Goal: Information Seeking & Learning: Check status

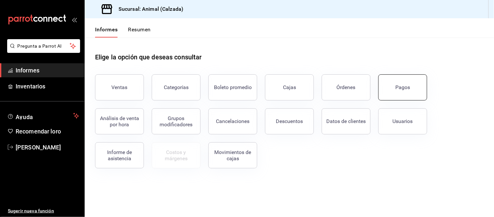
click at [401, 83] on button "Pagos" at bounding box center [402, 87] width 49 height 26
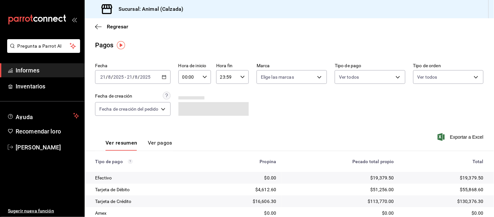
click at [209, 77] on div "00:00 Hora de inicio" at bounding box center [194, 77] width 33 height 14
click at [190, 97] on span "05" at bounding box center [188, 99] width 6 height 5
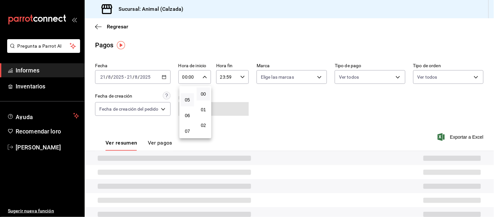
type input "05:00"
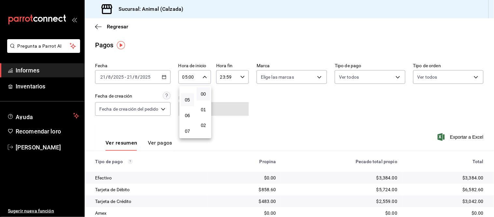
click at [216, 170] on div at bounding box center [247, 108] width 494 height 217
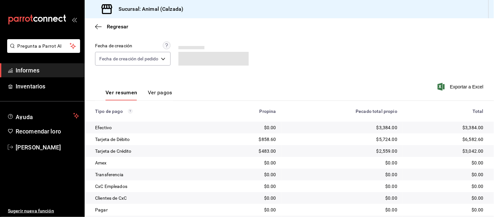
scroll to position [71, 0]
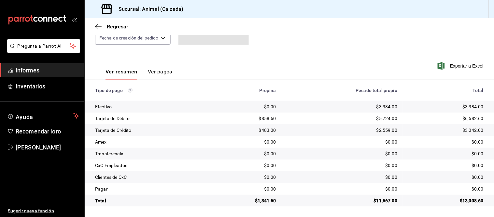
click at [159, 73] on font "Ver pagos" at bounding box center [160, 71] width 24 height 6
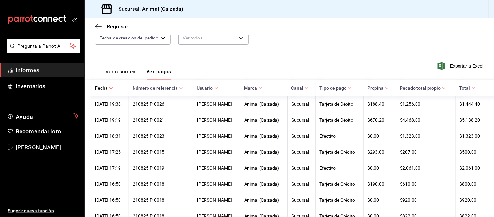
click at [120, 71] on font "Ver resumen" at bounding box center [120, 71] width 30 height 6
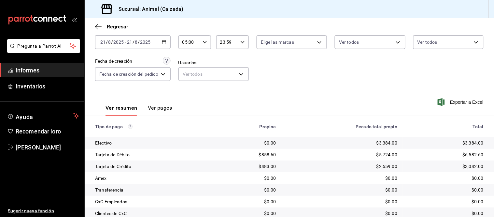
scroll to position [71, 0]
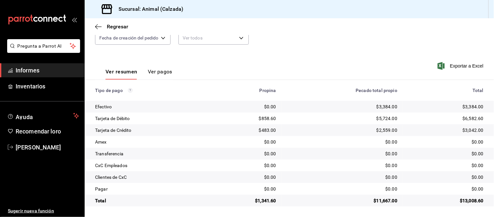
click at [156, 73] on font "Ver pagos" at bounding box center [160, 71] width 24 height 6
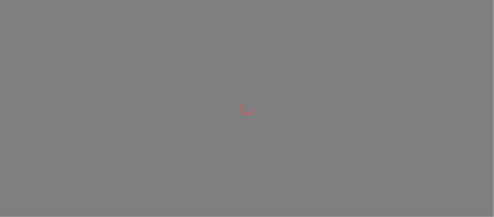
drag, startPoint x: 258, startPoint y: 43, endPoint x: 261, endPoint y: 42, distance: 3.4
click at [258, 43] on div at bounding box center [247, 108] width 494 height 217
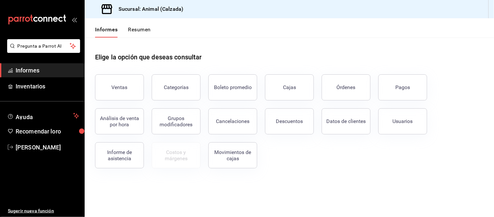
drag, startPoint x: 346, startPoint y: 90, endPoint x: 336, endPoint y: 85, distance: 11.7
click at [346, 90] on font "Órdenes" at bounding box center [346, 87] width 19 height 6
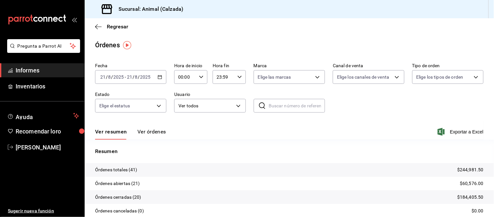
click at [195, 77] on div "00:00 Hora de inicio" at bounding box center [190, 77] width 33 height 14
click at [180, 97] on font "05" at bounding box center [181, 99] width 5 height 5
type input "05:00"
click at [188, 155] on div at bounding box center [247, 108] width 494 height 217
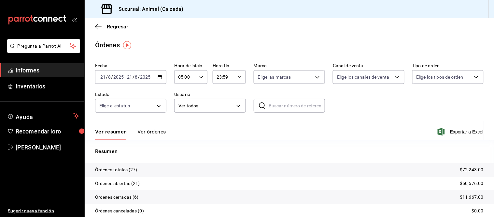
click at [150, 132] on font "Ver órdenes" at bounding box center [151, 131] width 29 height 6
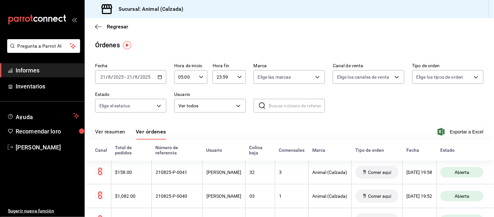
click at [396, 112] on div "Fecha 2025-08-21 21 / 8 / 2025 - 2025-08-21 21 / 8 / 2025 Hora de inicio 05:00 …" at bounding box center [289, 90] width 388 height 60
click at [116, 136] on button "Ver resumen" at bounding box center [110, 133] width 30 height 11
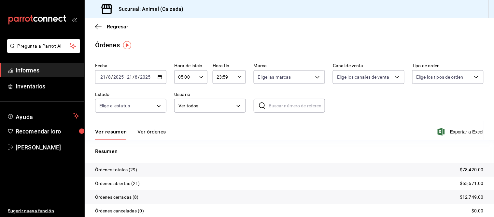
click at [153, 135] on button "Ver órdenes" at bounding box center [151, 133] width 29 height 11
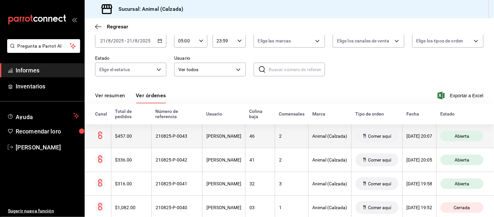
scroll to position [72, 0]
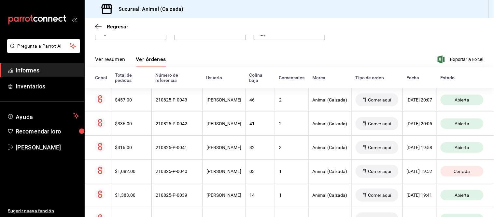
click at [125, 62] on font "Ver resumen" at bounding box center [110, 59] width 30 height 6
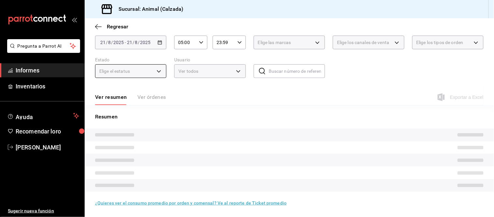
scroll to position [39, 0]
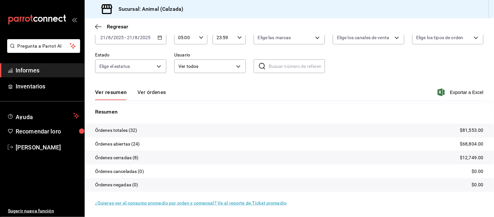
click at [150, 90] on font "Ver órdenes" at bounding box center [151, 92] width 29 height 6
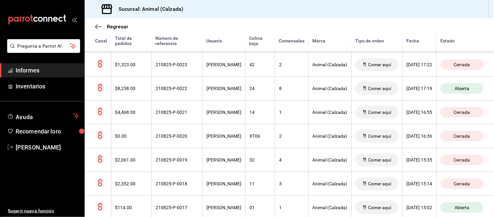
scroll to position [736, 0]
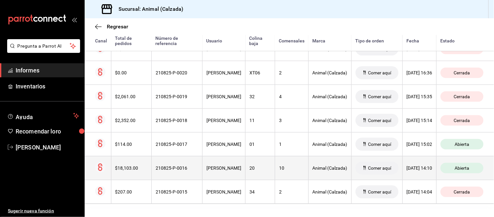
click at [203, 158] on th "Francisco Zapata" at bounding box center [224, 168] width 43 height 24
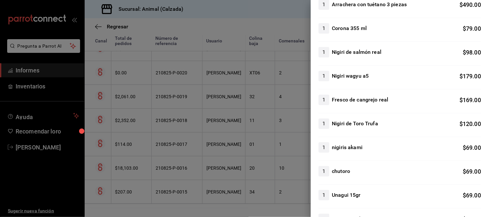
scroll to position [579, 0]
click at [296, 176] on div at bounding box center [247, 108] width 494 height 217
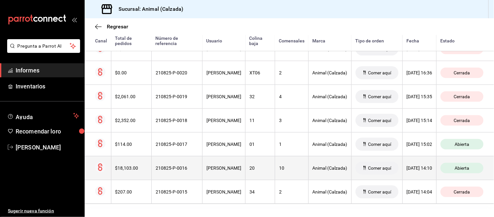
click at [257, 169] on th "20" at bounding box center [260, 168] width 30 height 24
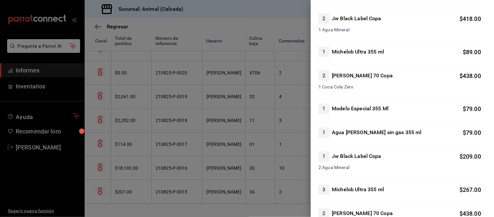
scroll to position [1519, 0]
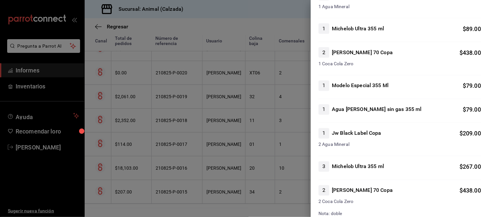
click at [266, 158] on div at bounding box center [247, 108] width 494 height 217
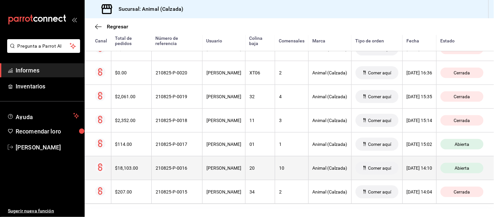
click at [387, 162] on th "Comer aquí" at bounding box center [376, 168] width 51 height 24
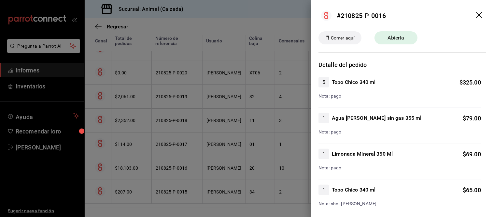
click at [295, 165] on div at bounding box center [247, 108] width 494 height 217
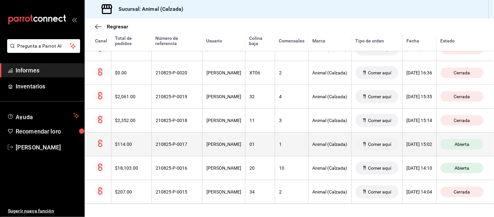
click at [351, 142] on th "Comer aquí" at bounding box center [376, 144] width 51 height 24
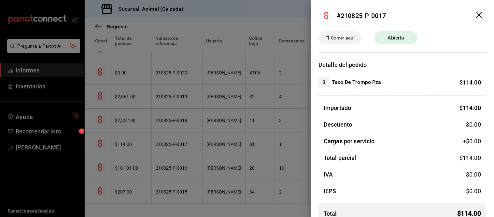
click at [207, 103] on div at bounding box center [247, 108] width 494 height 217
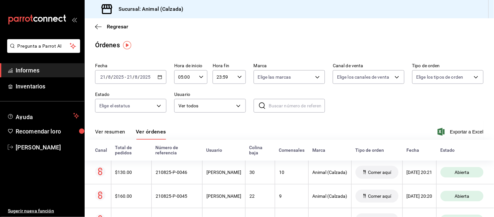
click at [111, 133] on font "Ver resumen" at bounding box center [110, 131] width 30 height 6
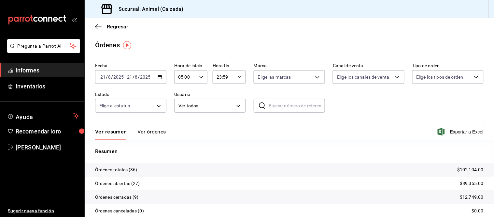
click at [144, 130] on font "Ver órdenes" at bounding box center [151, 131] width 29 height 6
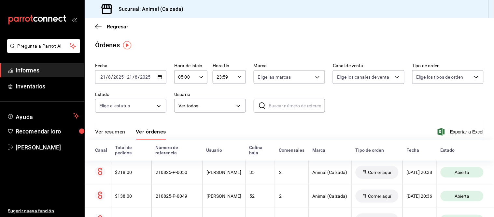
click at [122, 135] on button "Ver resumen" at bounding box center [110, 133] width 30 height 11
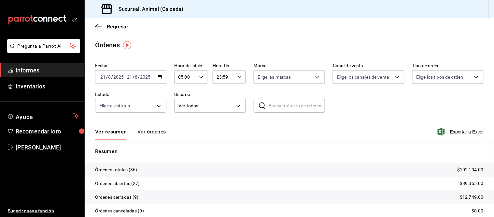
click at [150, 133] on font "Ver órdenes" at bounding box center [151, 131] width 29 height 6
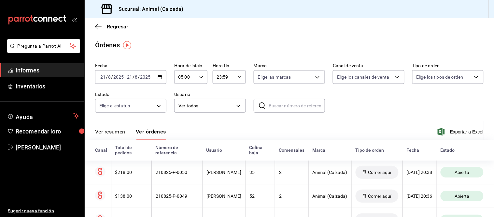
click at [118, 134] on font "Ver resumen" at bounding box center [110, 131] width 30 height 6
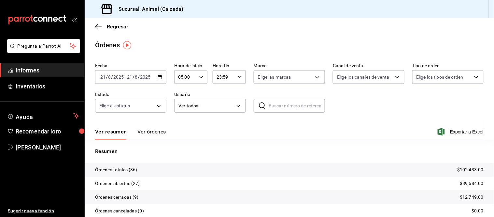
drag, startPoint x: 148, startPoint y: 134, endPoint x: 143, endPoint y: 123, distance: 13.0
click at [148, 134] on font "Ver órdenes" at bounding box center [151, 131] width 29 height 6
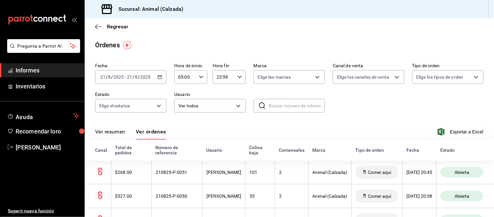
click at [114, 134] on font "Ver resumen" at bounding box center [110, 131] width 30 height 6
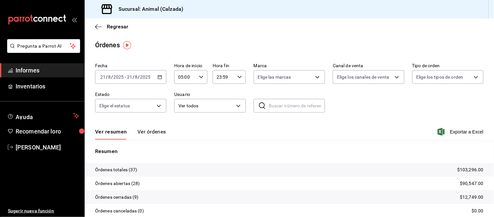
click at [148, 129] on font "Ver órdenes" at bounding box center [151, 131] width 29 height 6
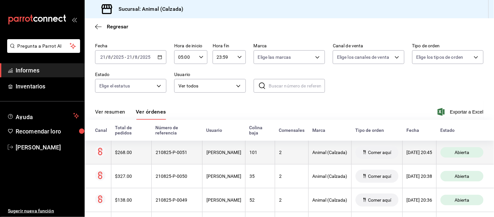
scroll to position [36, 0]
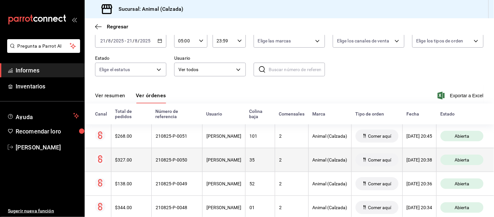
click at [240, 170] on th "[PERSON_NAME]" at bounding box center [224, 159] width 43 height 24
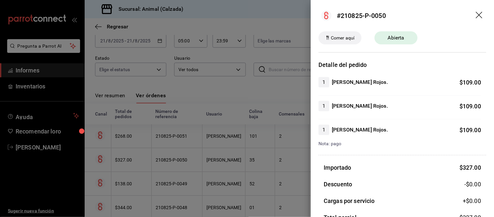
click at [237, 166] on div at bounding box center [247, 108] width 494 height 217
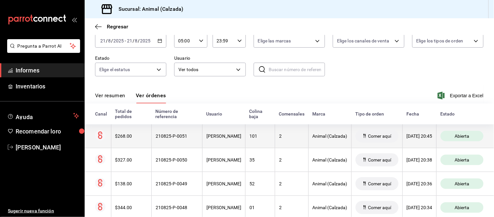
click at [234, 141] on th "[PERSON_NAME]" at bounding box center [224, 136] width 43 height 24
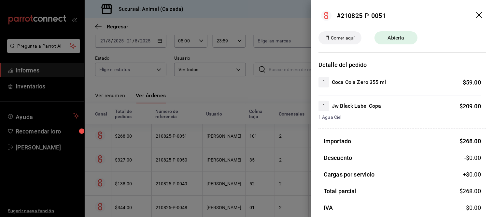
click at [230, 150] on div at bounding box center [247, 108] width 494 height 217
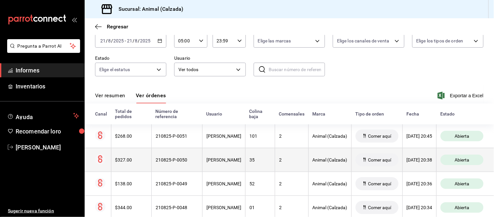
click at [230, 160] on div "[PERSON_NAME]" at bounding box center [223, 159] width 35 height 5
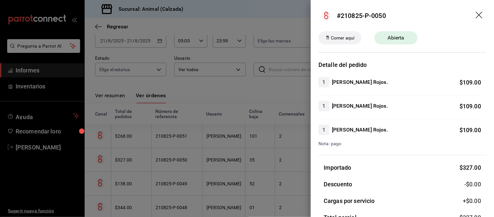
click at [230, 158] on div at bounding box center [247, 108] width 494 height 217
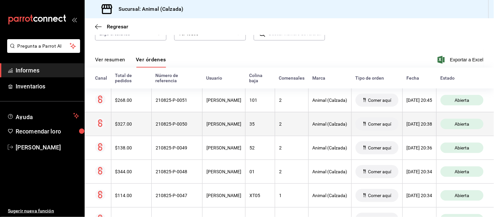
scroll to position [72, 0]
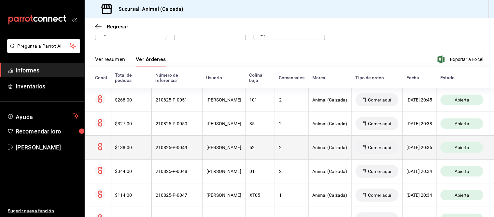
click at [233, 151] on th "[PERSON_NAME]" at bounding box center [224, 147] width 43 height 24
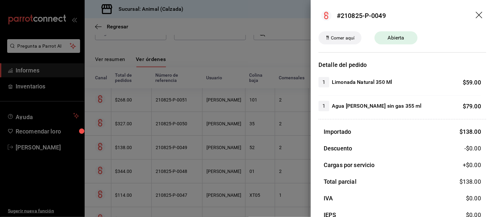
click at [233, 151] on div at bounding box center [247, 108] width 494 height 217
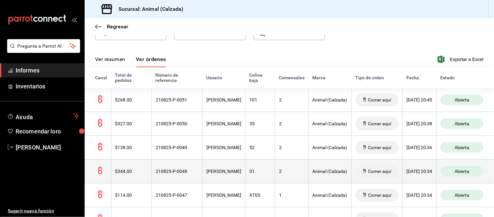
click at [227, 167] on th "[PERSON_NAME]" at bounding box center [224, 171] width 43 height 24
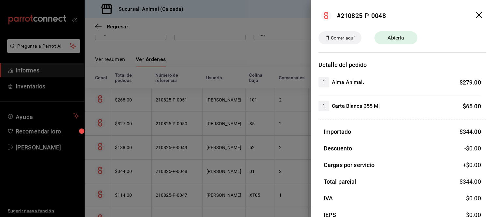
click at [229, 164] on div at bounding box center [247, 108] width 494 height 217
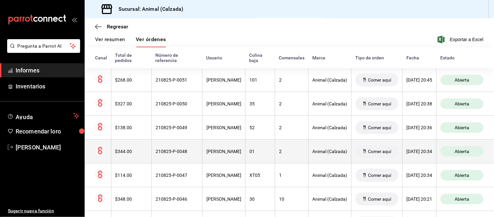
scroll to position [108, 0]
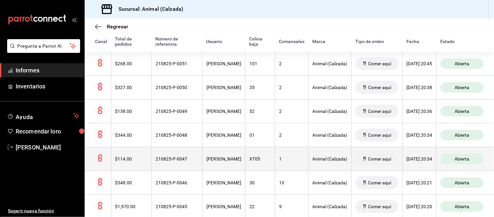
click at [230, 164] on th "[PERSON_NAME]" at bounding box center [224, 159] width 43 height 24
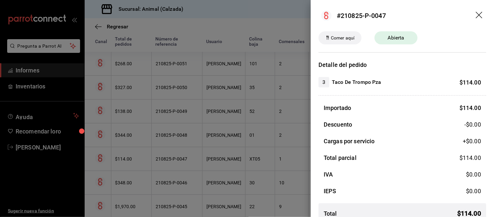
click at [231, 163] on div at bounding box center [247, 108] width 494 height 217
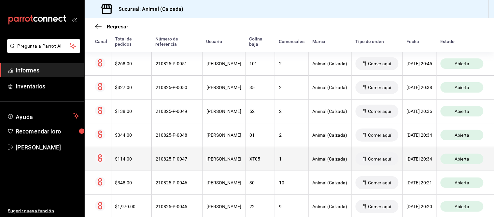
click at [228, 163] on th "[PERSON_NAME]" at bounding box center [224, 159] width 43 height 24
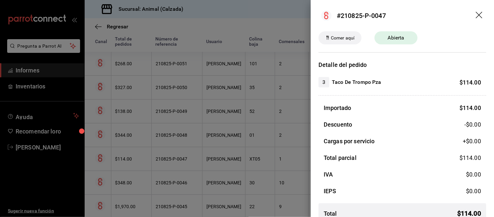
click at [240, 109] on div at bounding box center [247, 108] width 494 height 217
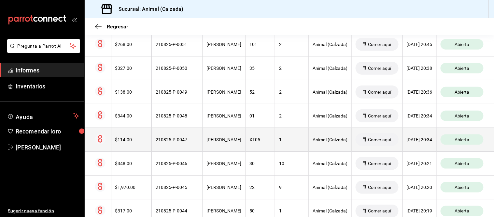
scroll to position [145, 0]
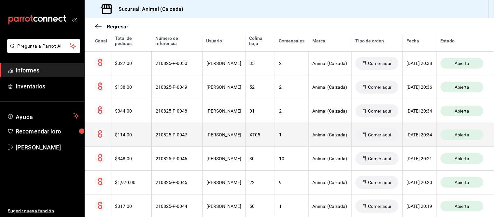
click at [245, 138] on th "XT05" at bounding box center [260, 134] width 30 height 24
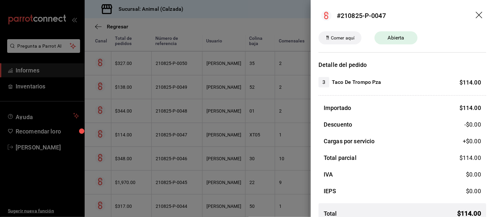
click at [242, 135] on div at bounding box center [247, 108] width 494 height 217
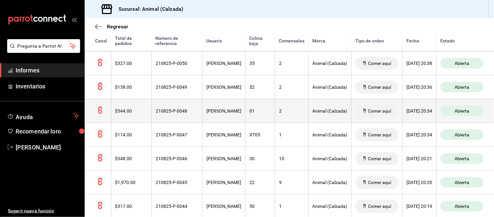
click at [221, 109] on font "[PERSON_NAME]" at bounding box center [223, 110] width 35 height 5
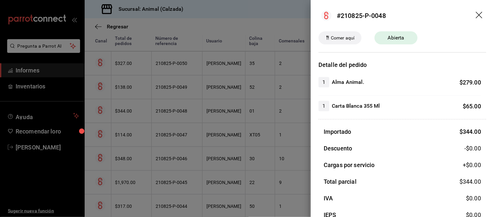
click at [219, 115] on div at bounding box center [247, 108] width 494 height 217
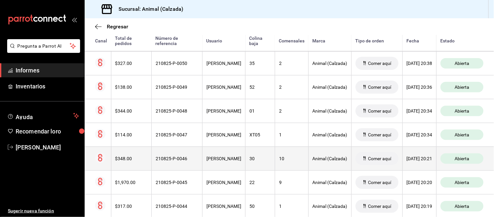
click at [214, 159] on font "[PERSON_NAME]" at bounding box center [223, 158] width 35 height 5
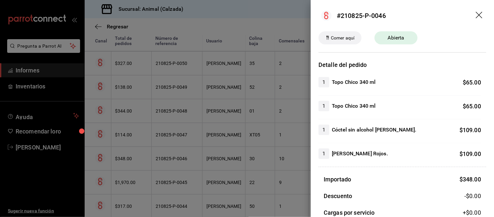
click at [219, 158] on div at bounding box center [247, 108] width 494 height 217
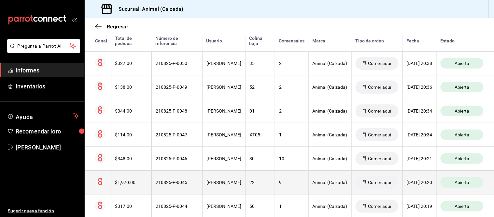
click at [220, 186] on th "[PERSON_NAME]" at bounding box center [224, 182] width 43 height 24
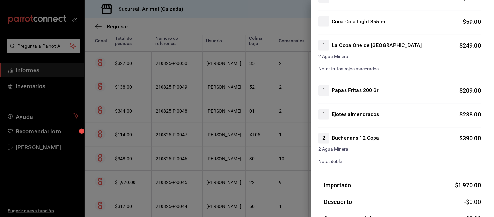
scroll to position [253, 0]
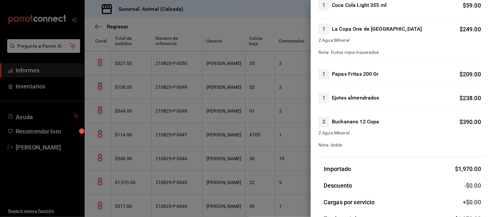
drag, startPoint x: 270, startPoint y: 196, endPoint x: 225, endPoint y: 186, distance: 46.4
click at [270, 196] on div at bounding box center [247, 108] width 494 height 217
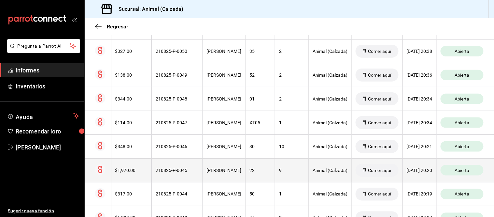
scroll to position [0, 0]
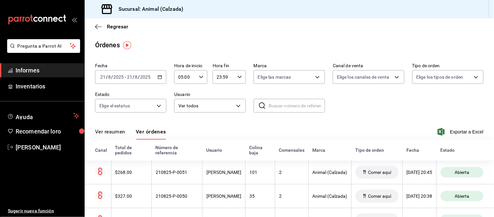
click at [112, 134] on font "Ver resumen" at bounding box center [110, 131] width 30 height 6
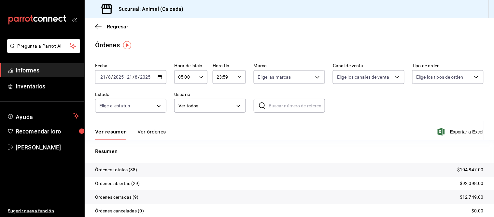
click at [146, 132] on font "Ver órdenes" at bounding box center [151, 131] width 29 height 6
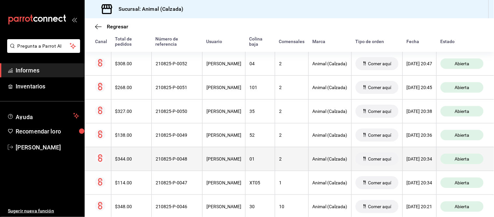
scroll to position [72, 0]
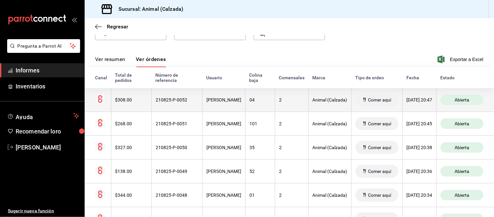
click at [216, 98] on font "[PERSON_NAME]" at bounding box center [223, 99] width 35 height 5
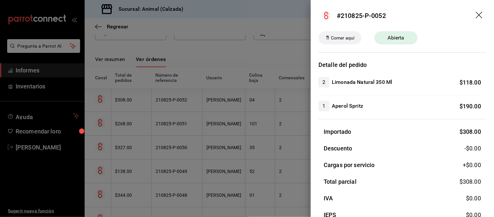
click at [235, 115] on div at bounding box center [247, 108] width 494 height 217
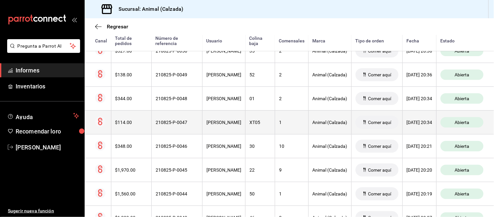
scroll to position [217, 0]
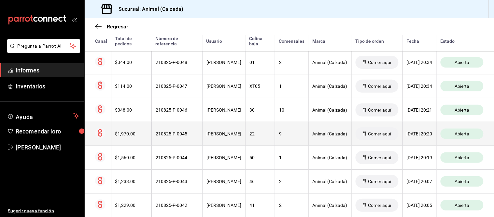
click at [222, 138] on th "[PERSON_NAME]" at bounding box center [224, 133] width 43 height 24
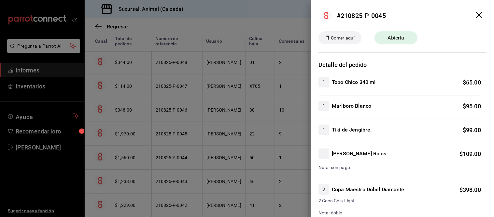
click at [223, 137] on div at bounding box center [247, 108] width 494 height 217
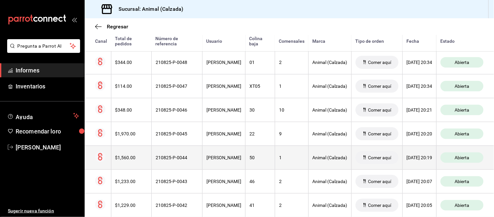
click at [219, 157] on font "[PERSON_NAME]" at bounding box center [223, 157] width 35 height 5
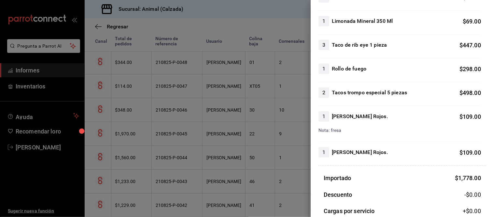
scroll to position [145, 0]
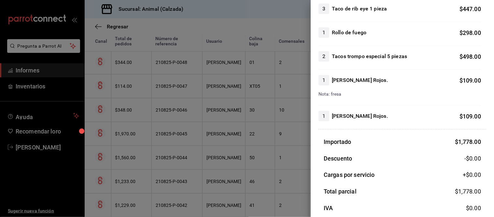
drag, startPoint x: 214, startPoint y: 149, endPoint x: 217, endPoint y: 141, distance: 8.9
click at [213, 149] on div at bounding box center [247, 108] width 494 height 217
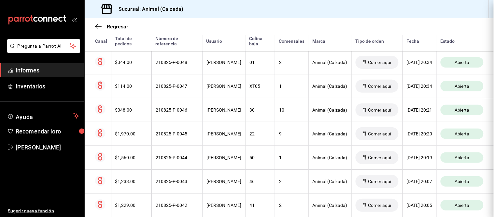
scroll to position [0, 0]
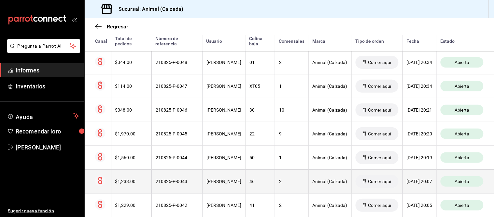
click at [210, 183] on font "[PERSON_NAME]" at bounding box center [223, 180] width 35 height 5
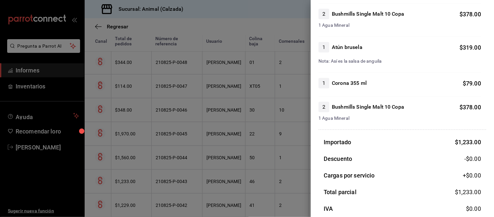
scroll to position [108, 0]
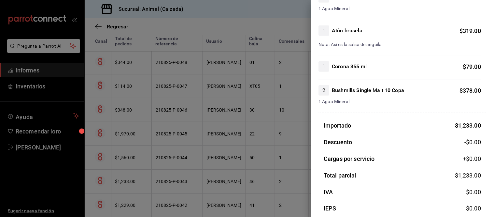
click at [249, 169] on div at bounding box center [247, 108] width 494 height 217
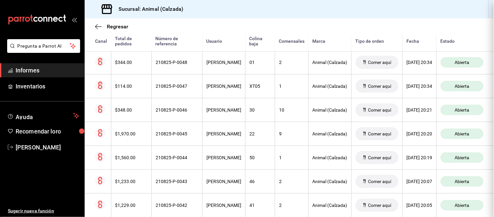
scroll to position [0, 0]
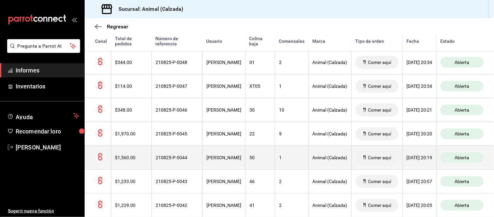
click at [226, 160] on div "[PERSON_NAME]" at bounding box center [223, 157] width 35 height 5
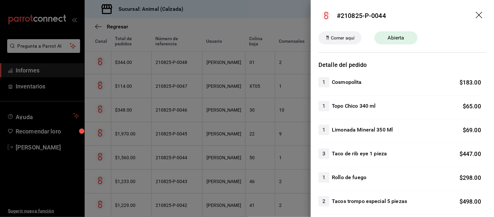
click at [221, 174] on div at bounding box center [247, 108] width 494 height 217
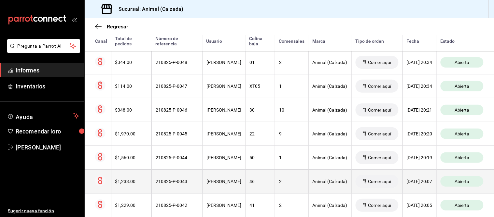
click at [219, 177] on th "[PERSON_NAME]" at bounding box center [224, 181] width 43 height 24
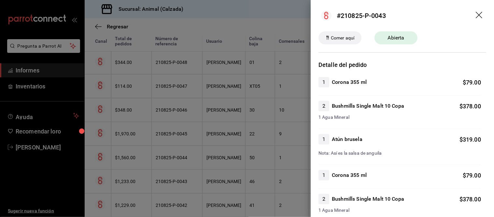
click at [272, 175] on div at bounding box center [247, 108] width 494 height 217
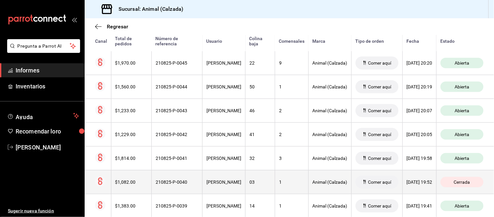
scroll to position [289, 0]
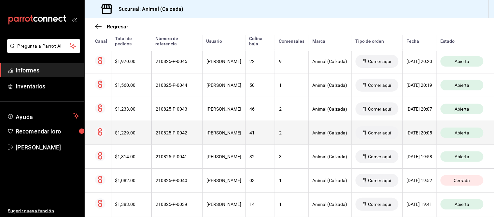
click at [230, 133] on font "[PERSON_NAME]" at bounding box center [223, 132] width 35 height 5
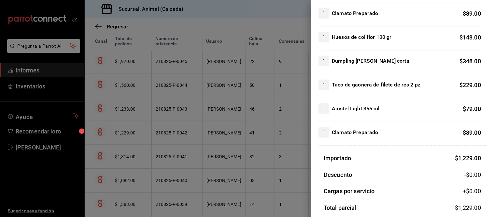
scroll to position [145, 0]
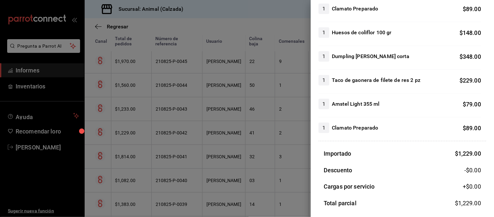
click at [262, 154] on div at bounding box center [247, 108] width 494 height 217
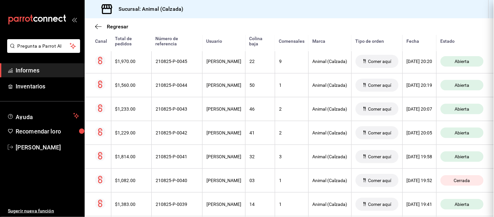
scroll to position [0, 0]
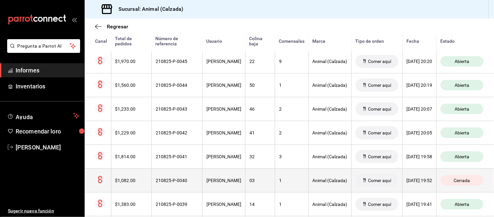
click at [227, 185] on th "[PERSON_NAME]" at bounding box center [224, 180] width 43 height 24
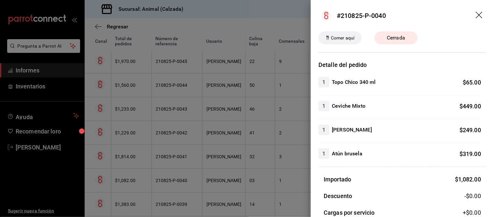
click at [252, 171] on div at bounding box center [247, 108] width 494 height 217
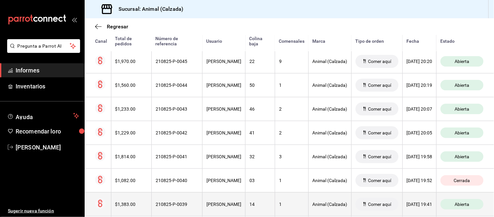
click at [214, 197] on th "[PERSON_NAME]" at bounding box center [224, 204] width 43 height 24
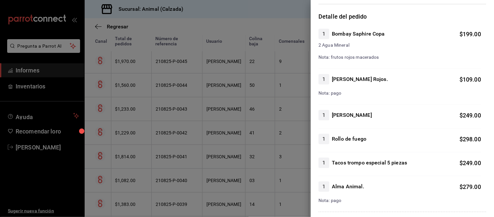
scroll to position [72, 0]
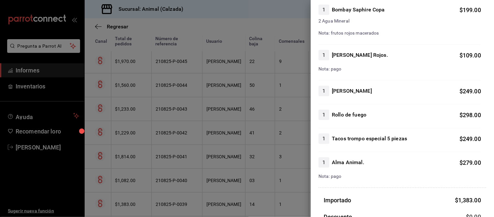
click at [213, 161] on div at bounding box center [247, 108] width 494 height 217
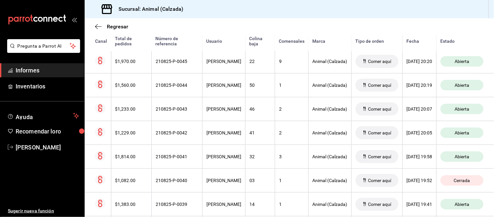
scroll to position [326, 0]
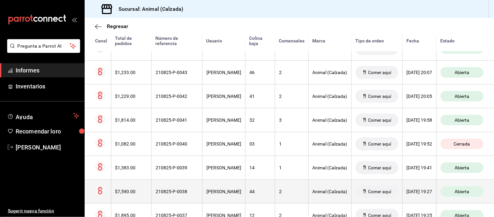
click at [220, 199] on th "[PERSON_NAME]" at bounding box center [224, 191] width 43 height 24
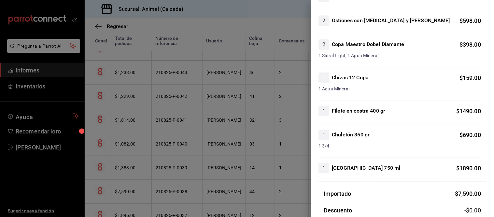
scroll to position [362, 0]
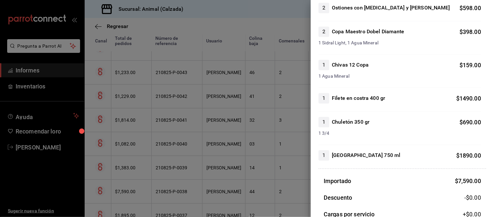
drag, startPoint x: 227, startPoint y: 145, endPoint x: 231, endPoint y: 144, distance: 4.0
click at [227, 145] on div at bounding box center [247, 108] width 494 height 217
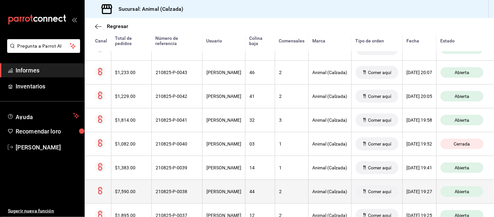
click at [236, 187] on th "[PERSON_NAME]" at bounding box center [224, 191] width 43 height 24
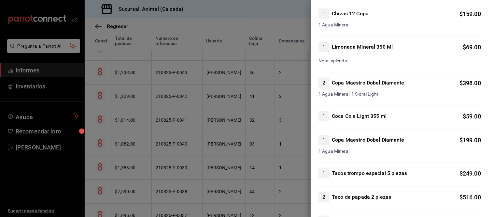
scroll to position [72, 0]
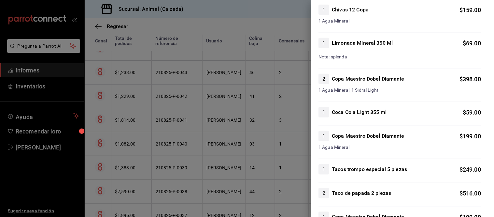
click at [226, 151] on div at bounding box center [247, 108] width 494 height 217
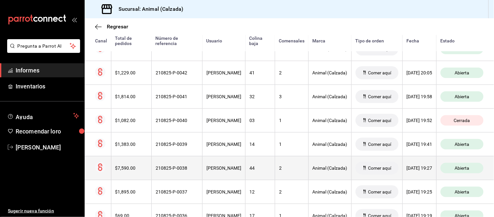
scroll to position [362, 0]
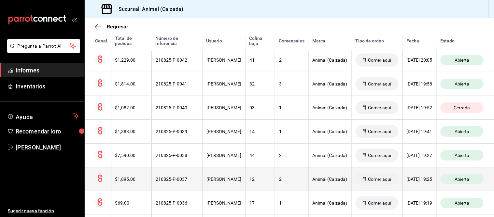
click at [240, 178] on th "[PERSON_NAME]" at bounding box center [224, 179] width 43 height 24
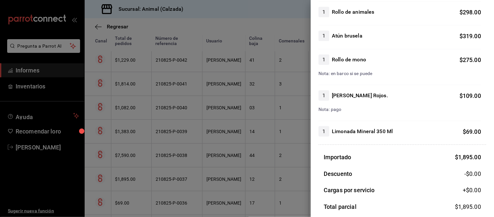
scroll to position [145, 0]
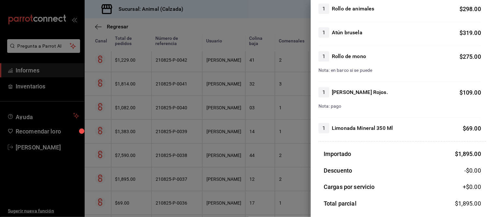
click at [242, 155] on div at bounding box center [247, 108] width 494 height 217
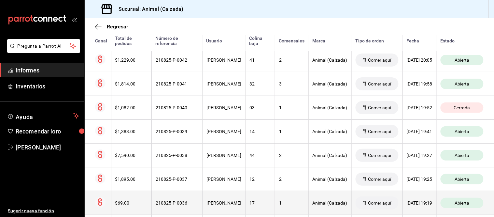
scroll to position [398, 0]
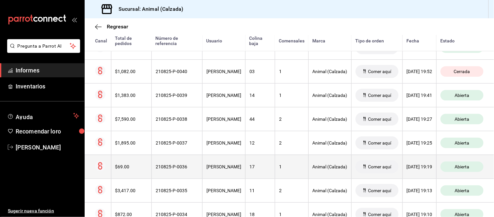
click at [252, 173] on th "17" at bounding box center [260, 166] width 30 height 24
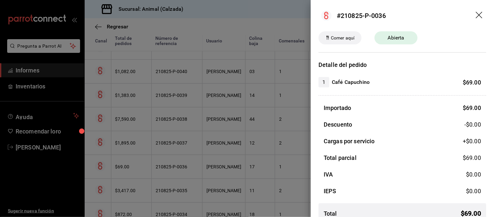
click at [244, 171] on div at bounding box center [247, 108] width 494 height 217
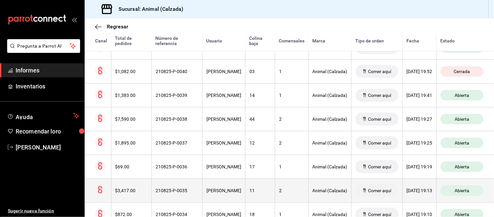
click at [245, 184] on th "11" at bounding box center [260, 190] width 30 height 24
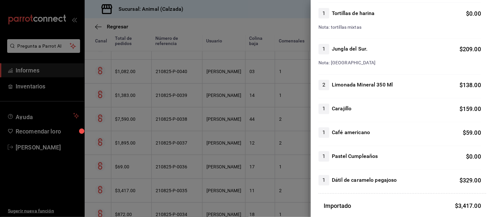
scroll to position [289, 0]
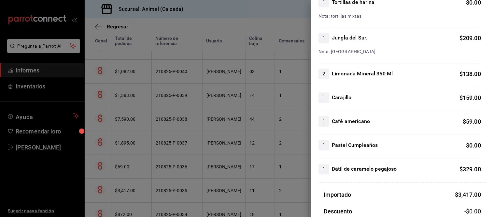
click at [302, 177] on div at bounding box center [247, 108] width 494 height 217
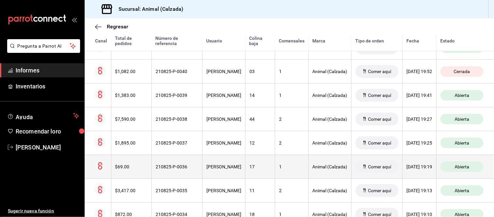
scroll to position [434, 0]
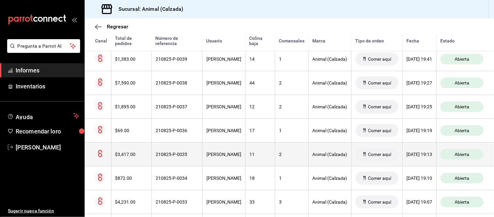
click at [308, 162] on th "Animal (Calzada)" at bounding box center [329, 154] width 43 height 24
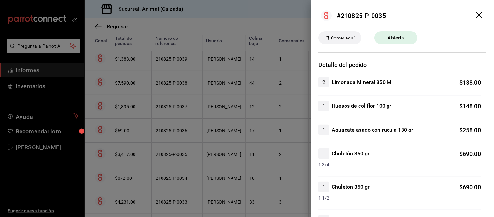
click at [273, 157] on div at bounding box center [247, 108] width 494 height 217
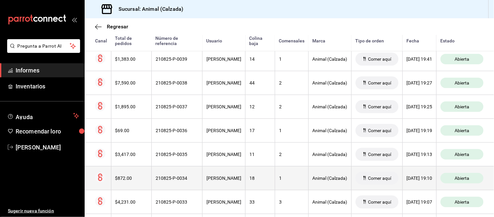
click at [255, 180] on div "18" at bounding box center [259, 177] width 21 height 5
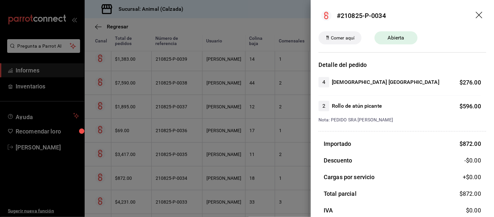
click at [257, 162] on div at bounding box center [247, 108] width 494 height 217
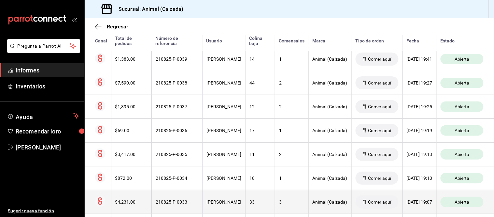
click at [277, 207] on th "3" at bounding box center [292, 201] width 34 height 24
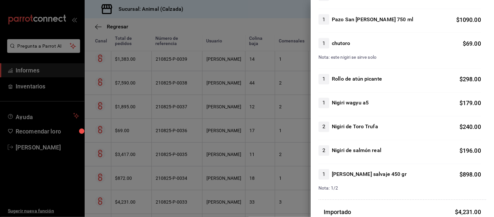
scroll to position [289, 0]
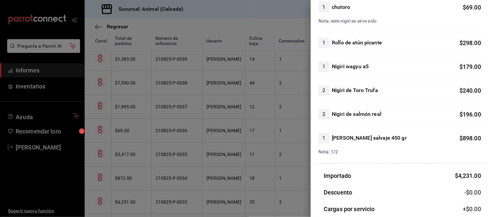
click at [278, 173] on div at bounding box center [247, 108] width 494 height 217
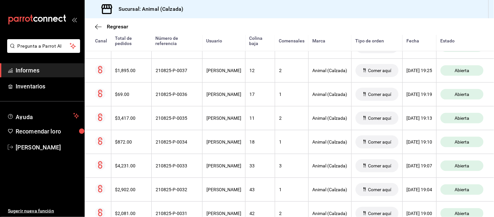
scroll to position [506, 0]
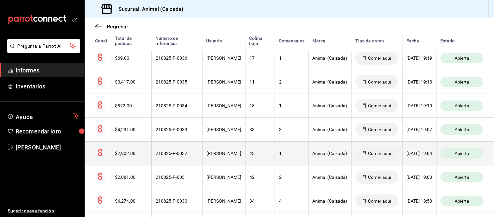
click at [275, 148] on th "1" at bounding box center [292, 153] width 34 height 24
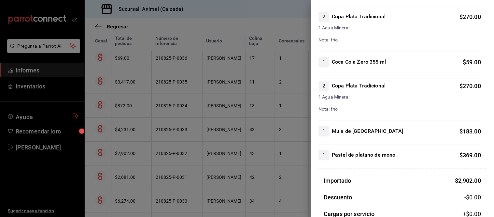
scroll to position [326, 0]
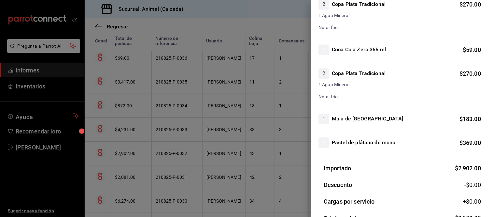
click at [253, 160] on div at bounding box center [247, 108] width 494 height 217
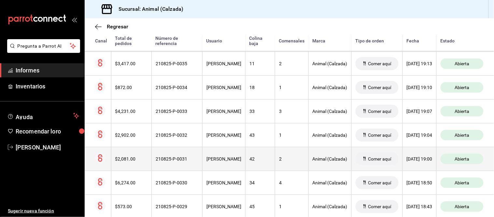
scroll to position [542, 0]
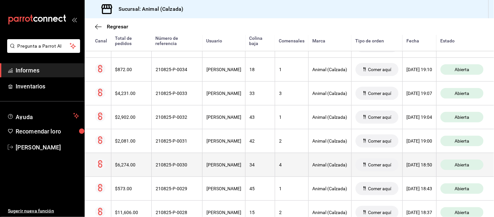
click at [275, 170] on th "4" at bounding box center [292, 164] width 34 height 24
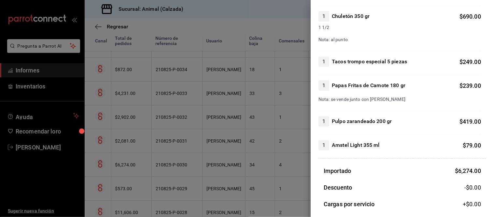
scroll to position [506, 0]
click at [298, 171] on div at bounding box center [247, 108] width 494 height 217
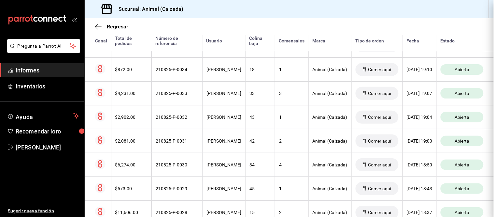
scroll to position [0, 0]
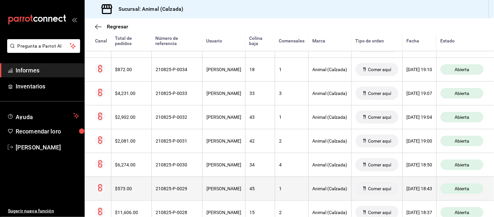
click at [282, 200] on th "1" at bounding box center [292, 188] width 34 height 24
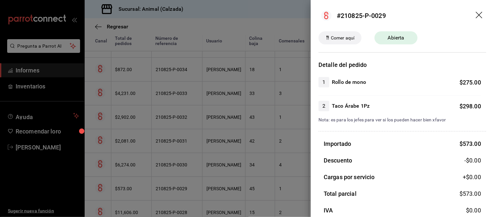
click at [290, 183] on div at bounding box center [247, 108] width 494 height 217
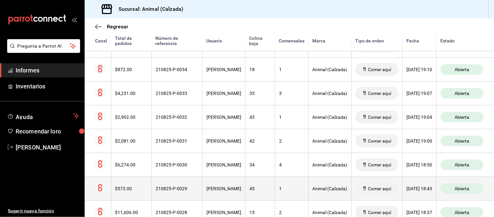
click at [275, 196] on th "1" at bounding box center [292, 188] width 34 height 24
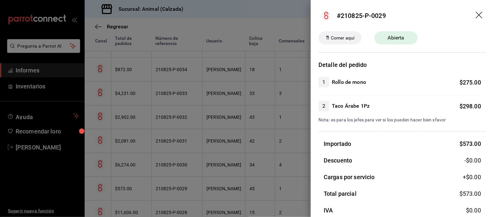
click at [240, 193] on div at bounding box center [247, 108] width 494 height 217
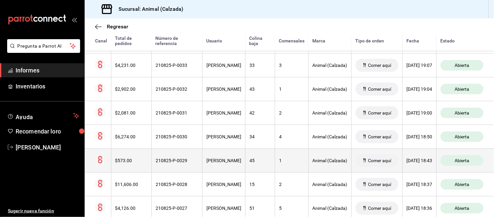
scroll to position [579, 0]
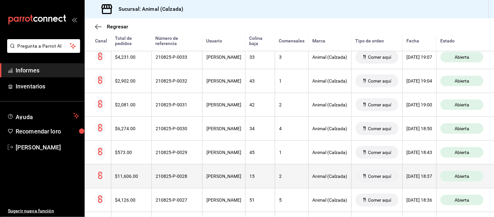
click at [249, 177] on font "15" at bounding box center [251, 175] width 5 height 5
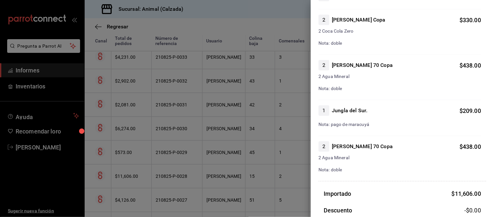
scroll to position [760, 0]
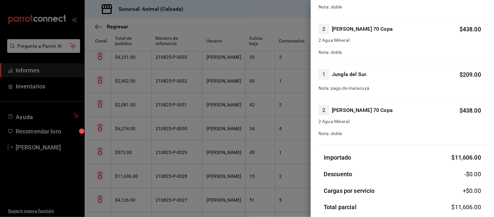
click at [271, 171] on div at bounding box center [247, 108] width 494 height 217
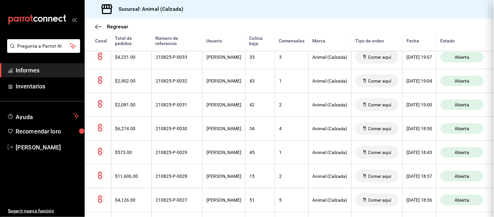
scroll to position [0, 0]
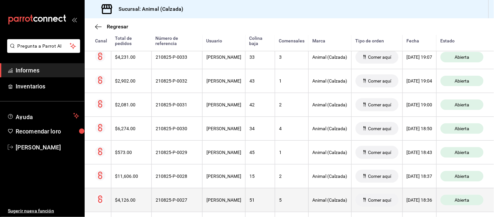
click at [233, 201] on font "[PERSON_NAME]" at bounding box center [223, 199] width 35 height 5
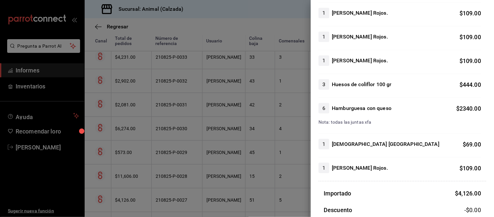
scroll to position [145, 0]
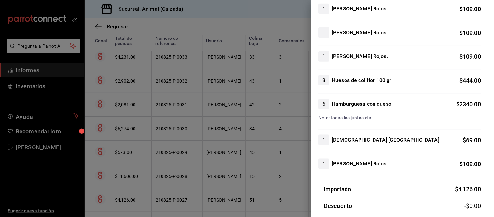
click at [241, 155] on div at bounding box center [247, 108] width 494 height 217
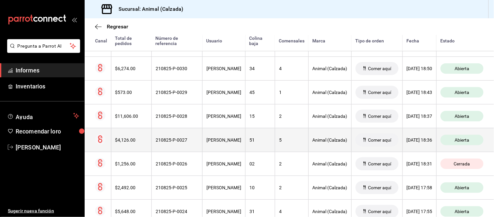
scroll to position [651, 0]
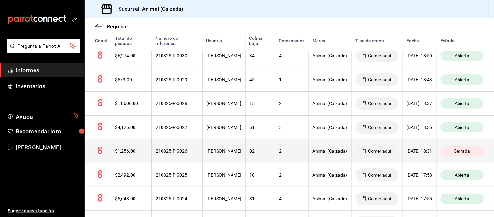
click at [231, 161] on th "[PERSON_NAME]" at bounding box center [224, 151] width 43 height 24
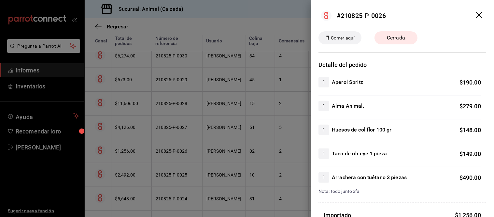
click at [275, 183] on div at bounding box center [247, 108] width 494 height 217
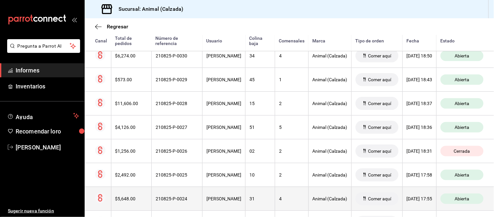
scroll to position [687, 0]
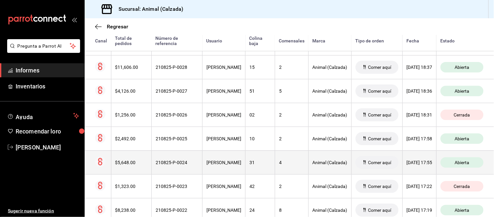
click at [258, 167] on th "31" at bounding box center [260, 162] width 30 height 24
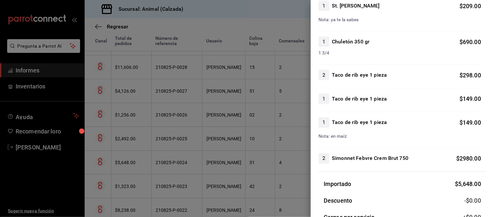
scroll to position [253, 0]
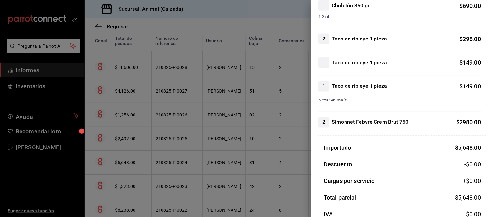
click at [266, 202] on div at bounding box center [247, 108] width 494 height 217
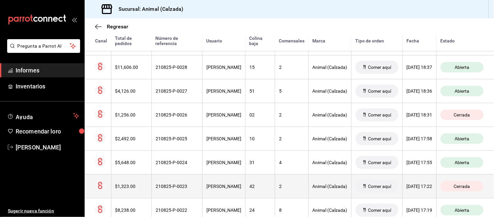
scroll to position [723, 0]
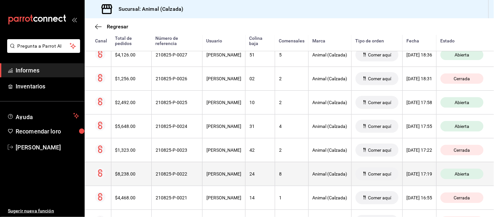
click at [256, 169] on th "24" at bounding box center [260, 173] width 30 height 24
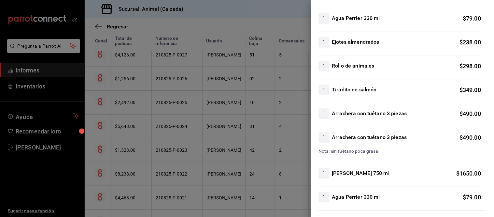
scroll to position [362, 0]
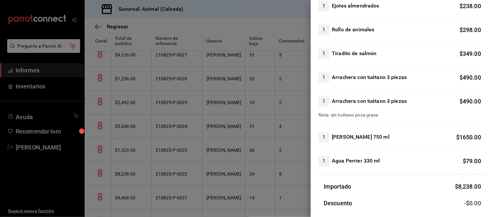
click at [213, 151] on div at bounding box center [247, 108] width 494 height 217
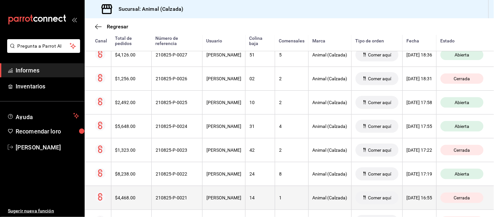
scroll to position [760, 0]
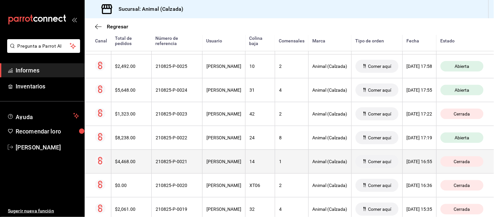
click at [258, 173] on th "14" at bounding box center [260, 161] width 30 height 24
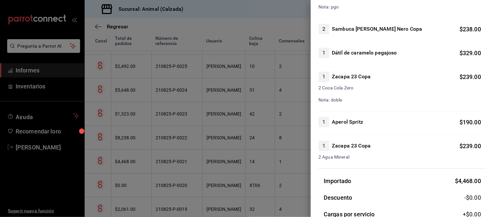
scroll to position [470, 0]
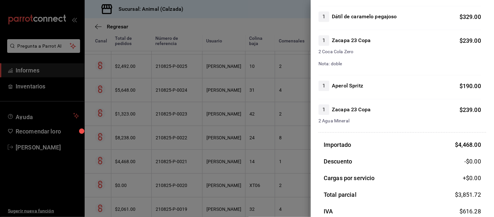
drag, startPoint x: 297, startPoint y: 187, endPoint x: 300, endPoint y: 177, distance: 10.1
click at [296, 187] on div at bounding box center [247, 108] width 494 height 217
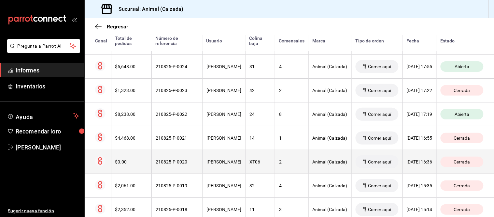
scroll to position [796, 0]
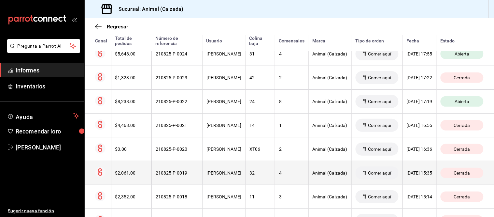
click at [277, 178] on th "4" at bounding box center [292, 173] width 34 height 24
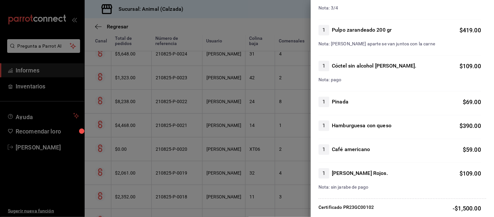
scroll to position [398, 0]
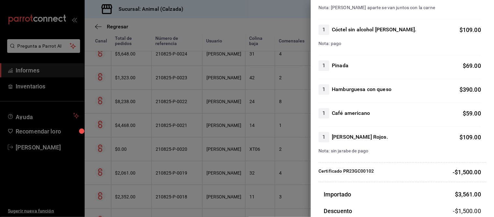
click at [290, 170] on div at bounding box center [247, 108] width 494 height 217
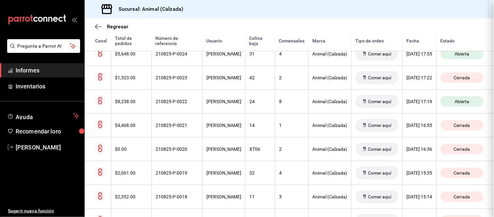
scroll to position [0, 0]
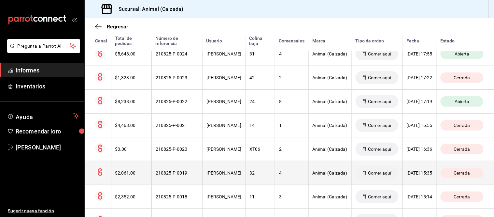
click at [245, 174] on th "32" at bounding box center [260, 173] width 30 height 24
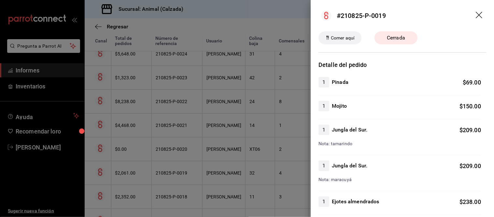
click at [252, 163] on div at bounding box center [247, 108] width 494 height 217
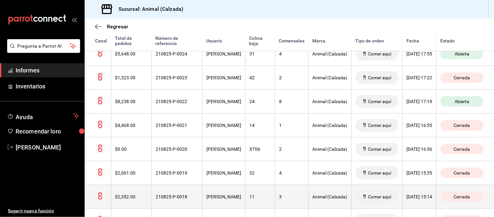
click at [251, 197] on div "11" at bounding box center [259, 196] width 21 height 5
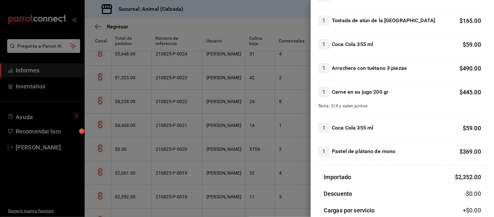
scroll to position [181, 0]
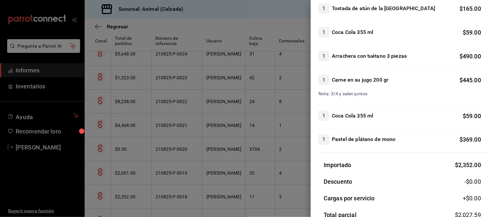
click at [258, 176] on div at bounding box center [247, 108] width 494 height 217
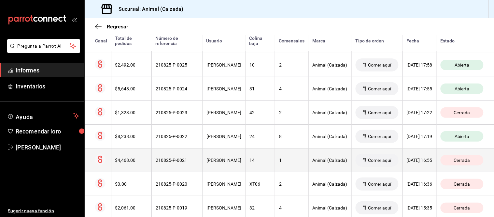
scroll to position [760, 0]
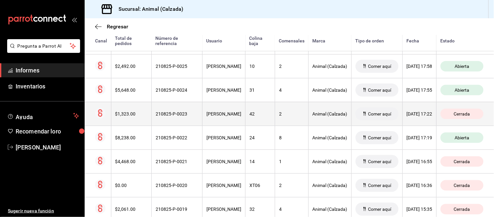
click at [250, 121] on th "42" at bounding box center [260, 114] width 30 height 24
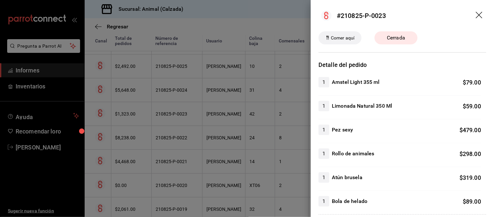
click at [250, 121] on div at bounding box center [247, 108] width 494 height 217
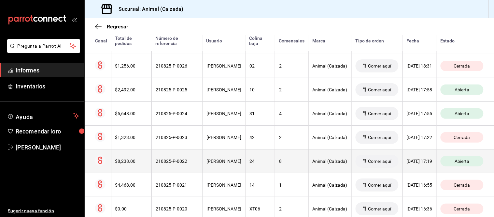
scroll to position [723, 0]
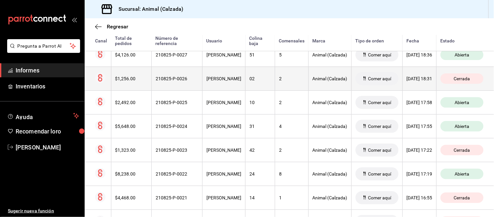
click at [253, 83] on th "02" at bounding box center [260, 78] width 30 height 24
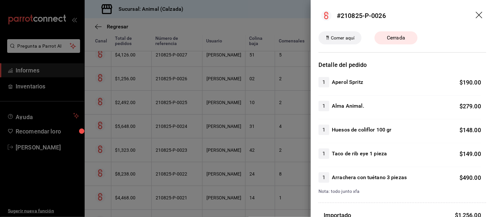
click at [249, 96] on div at bounding box center [247, 108] width 494 height 217
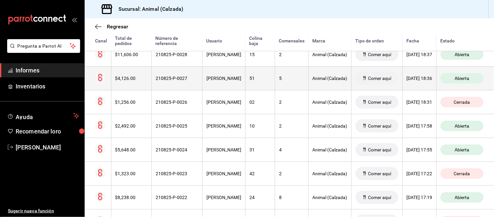
scroll to position [687, 0]
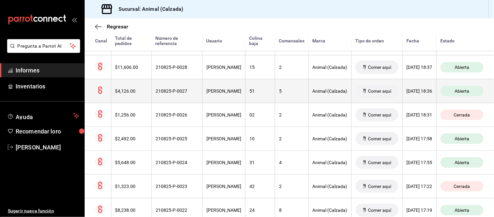
click at [248, 96] on th "51" at bounding box center [260, 91] width 30 height 24
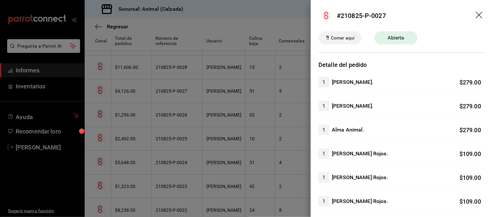
click at [245, 98] on div at bounding box center [247, 108] width 494 height 217
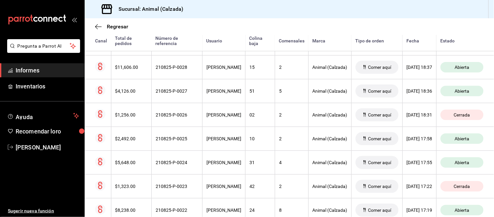
scroll to position [651, 0]
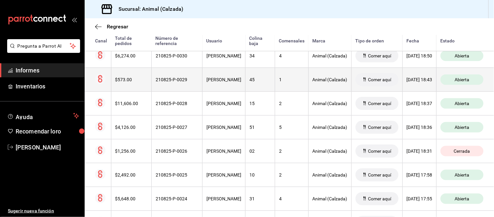
click at [232, 76] on th "[PERSON_NAME]" at bounding box center [224, 79] width 43 height 24
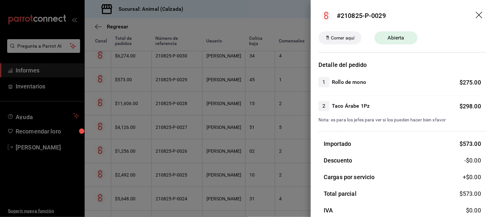
click at [235, 83] on div at bounding box center [247, 108] width 494 height 217
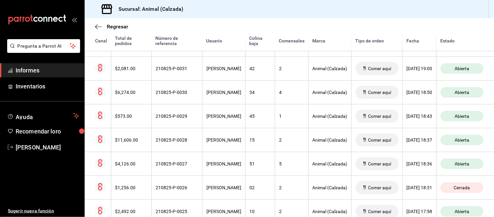
scroll to position [579, 0]
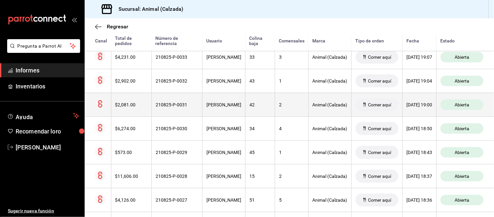
click at [235, 107] on font "[PERSON_NAME]" at bounding box center [223, 104] width 35 height 5
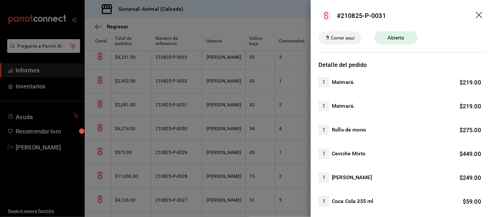
click at [241, 110] on div at bounding box center [247, 108] width 494 height 217
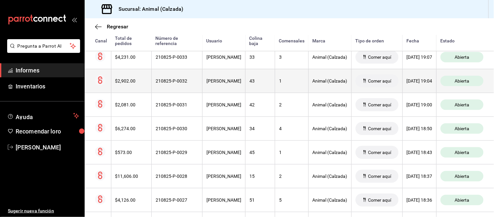
click at [245, 92] on th "43" at bounding box center [260, 81] width 30 height 24
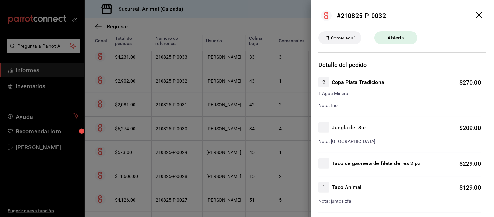
click at [242, 93] on div at bounding box center [247, 108] width 494 height 217
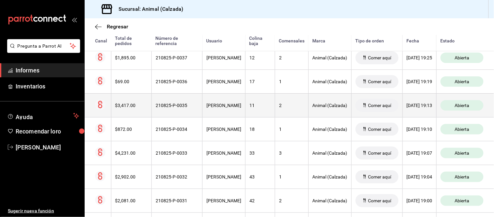
scroll to position [434, 0]
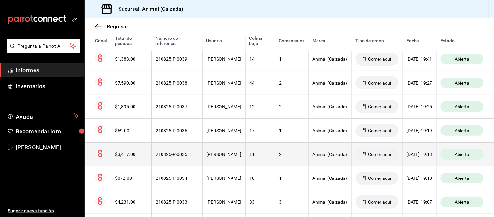
click at [239, 84] on th "[PERSON_NAME]" at bounding box center [224, 83] width 43 height 24
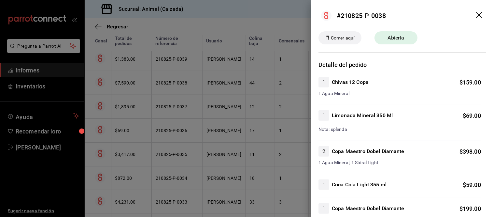
click at [238, 85] on div at bounding box center [247, 108] width 494 height 217
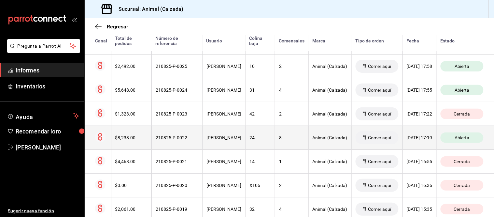
scroll to position [796, 0]
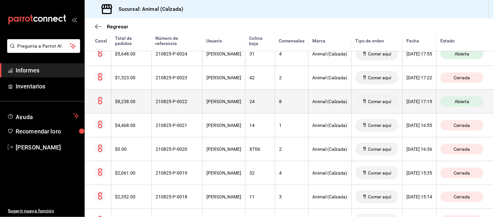
click at [275, 142] on th "2" at bounding box center [292, 149] width 34 height 24
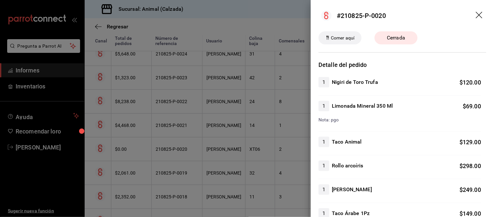
click at [262, 141] on div at bounding box center [247, 108] width 494 height 217
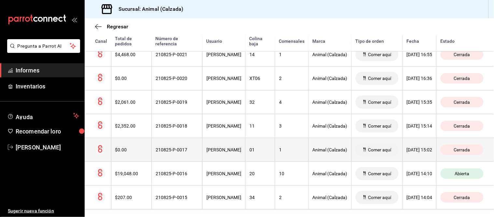
scroll to position [879, 0]
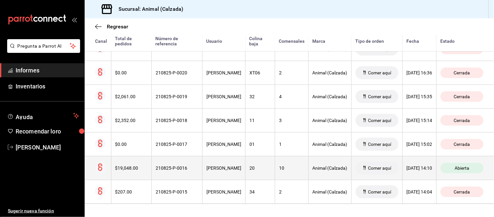
click at [275, 165] on th "10" at bounding box center [292, 168] width 34 height 24
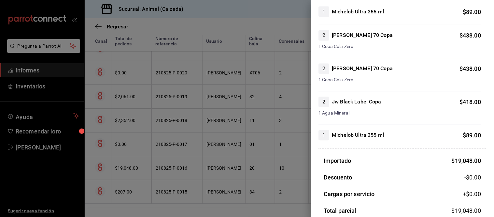
scroll to position [2243, 0]
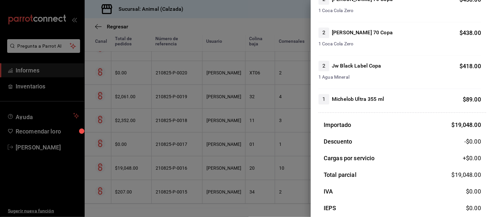
click at [269, 161] on div at bounding box center [247, 108] width 494 height 217
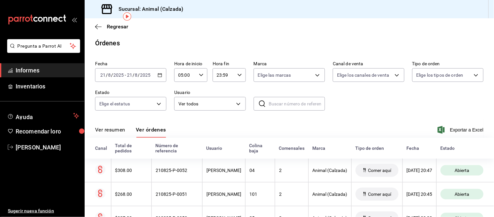
scroll to position [0, 0]
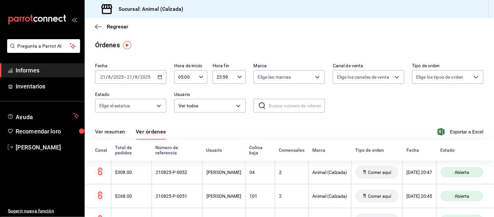
click at [120, 135] on button "Ver resumen" at bounding box center [110, 133] width 30 height 11
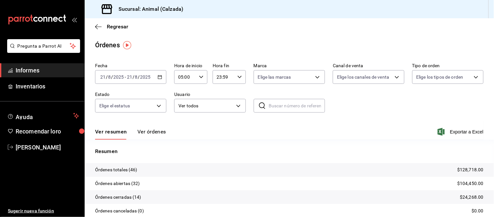
click at [154, 130] on font "Ver órdenes" at bounding box center [151, 131] width 29 height 6
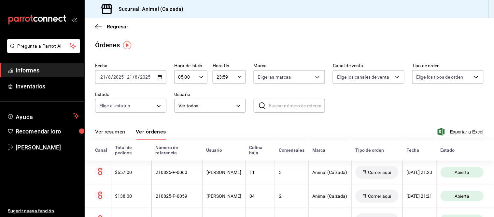
click at [115, 131] on font "Ver resumen" at bounding box center [110, 131] width 30 height 6
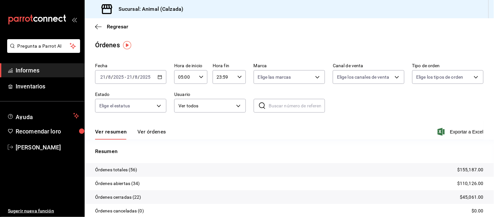
click at [153, 130] on font "Ver órdenes" at bounding box center [151, 131] width 29 height 6
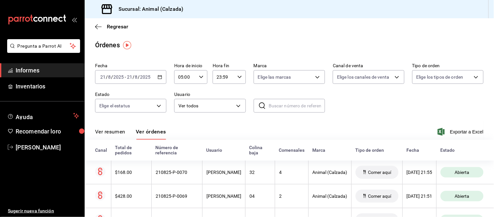
click at [121, 134] on font "Ver resumen" at bounding box center [110, 131] width 30 height 6
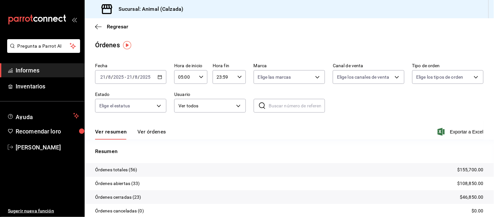
click at [147, 132] on font "Ver órdenes" at bounding box center [151, 131] width 29 height 6
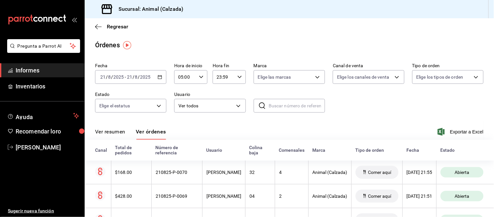
drag, startPoint x: 105, startPoint y: 132, endPoint x: 112, endPoint y: 127, distance: 8.7
click at [105, 132] on font "Ver resumen" at bounding box center [110, 131] width 30 height 6
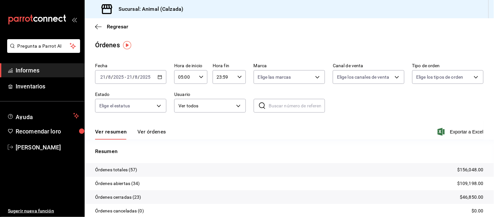
click at [152, 131] on font "Ver órdenes" at bounding box center [151, 131] width 29 height 6
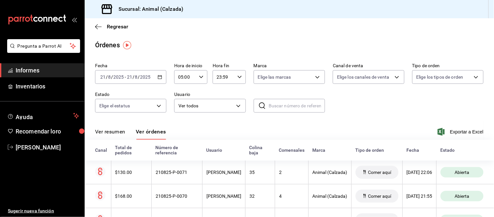
click at [113, 134] on font "Ver resumen" at bounding box center [110, 131] width 30 height 6
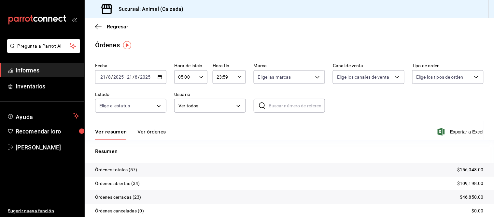
click at [145, 132] on font "Ver órdenes" at bounding box center [151, 131] width 29 height 6
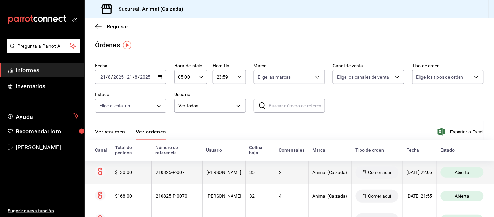
click at [233, 175] on div "[PERSON_NAME]" at bounding box center [223, 171] width 35 height 5
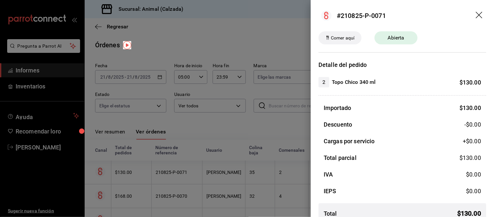
click at [233, 175] on div at bounding box center [247, 108] width 494 height 217
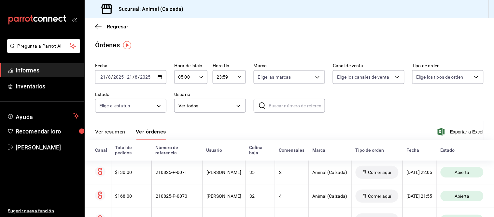
click at [112, 134] on font "Ver resumen" at bounding box center [110, 131] width 30 height 6
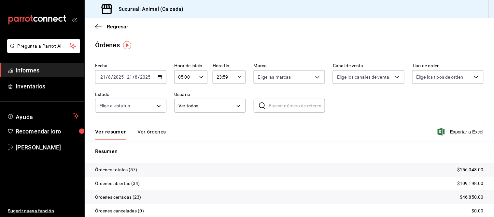
click at [150, 131] on font "Ver órdenes" at bounding box center [151, 131] width 29 height 6
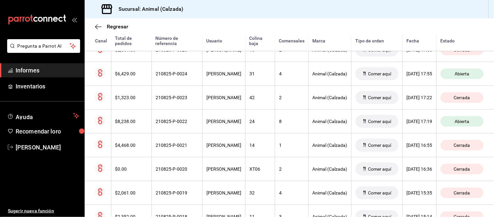
scroll to position [1331, 0]
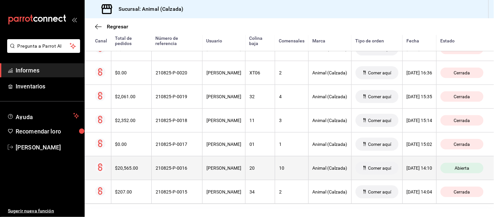
click at [231, 165] on div "[PERSON_NAME]" at bounding box center [223, 167] width 35 height 5
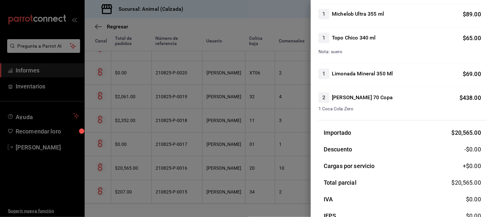
scroll to position [2424, 0]
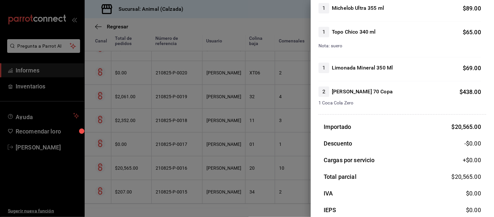
click at [264, 165] on div at bounding box center [247, 108] width 494 height 217
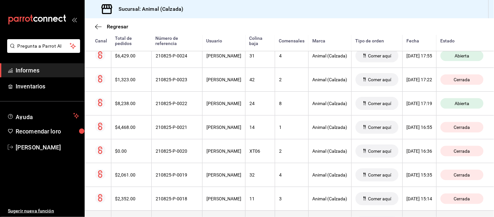
scroll to position [1222, 0]
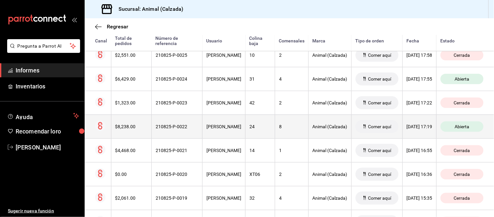
click at [252, 129] on div "24" at bounding box center [259, 126] width 21 height 5
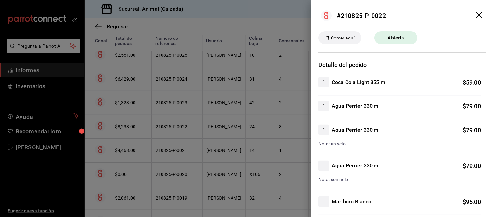
click at [252, 131] on div at bounding box center [247, 108] width 494 height 217
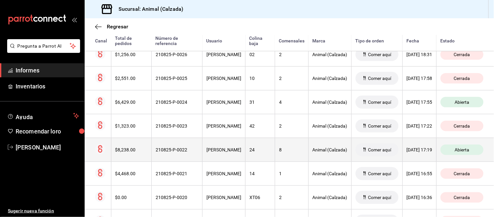
scroll to position [1186, 0]
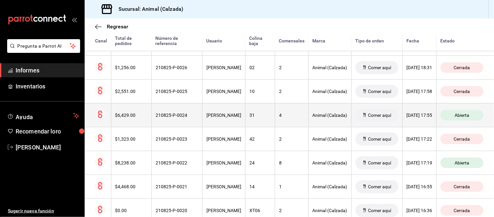
click at [275, 123] on th "4" at bounding box center [292, 115] width 34 height 24
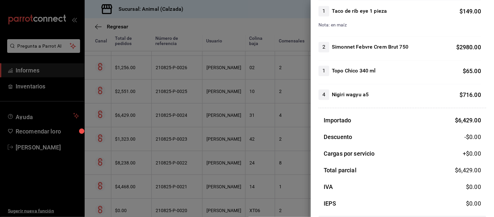
scroll to position [316, 0]
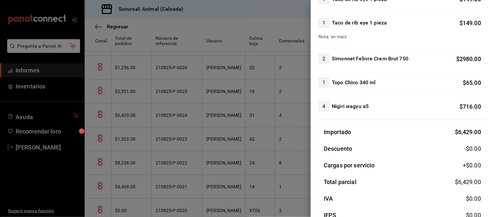
click at [231, 146] on div at bounding box center [247, 108] width 494 height 217
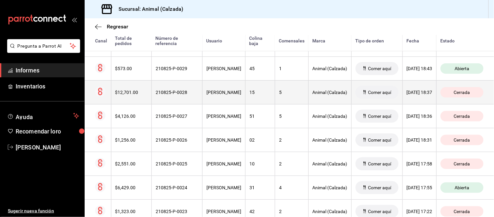
scroll to position [1078, 0]
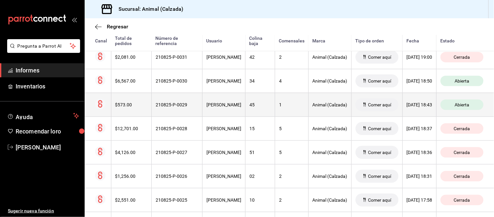
click at [246, 109] on th "45" at bounding box center [260, 104] width 30 height 24
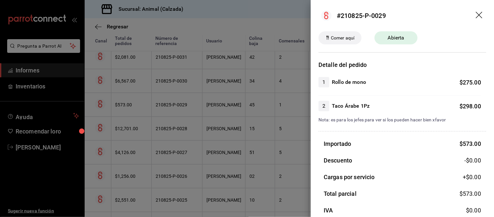
click at [270, 109] on div at bounding box center [247, 108] width 494 height 217
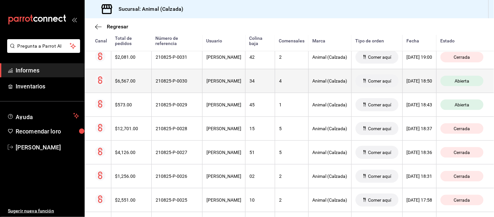
click at [283, 88] on th "4" at bounding box center [292, 81] width 34 height 24
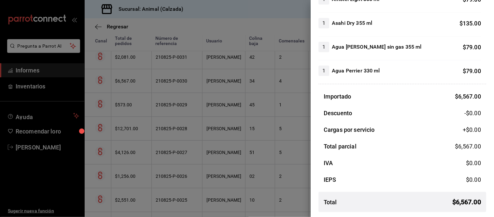
scroll to position [652, 0]
drag, startPoint x: 261, startPoint y: 142, endPoint x: 293, endPoint y: 134, distance: 33.1
click at [261, 142] on div at bounding box center [247, 108] width 494 height 217
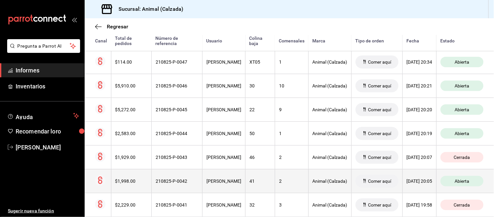
scroll to position [679, 0]
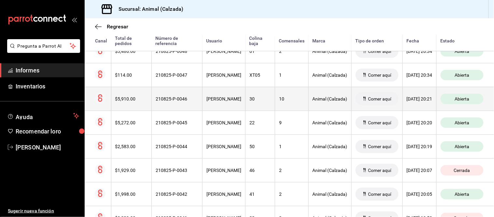
click at [275, 103] on th "10" at bounding box center [292, 99] width 34 height 24
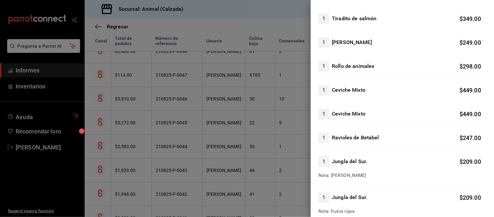
scroll to position [434, 0]
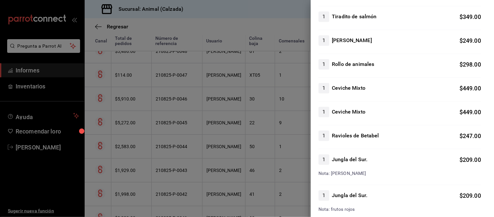
click at [271, 158] on div at bounding box center [247, 108] width 494 height 217
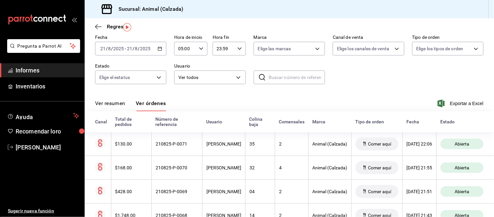
scroll to position [0, 0]
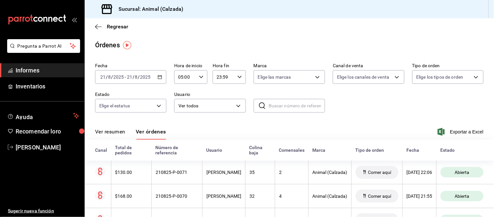
click at [115, 129] on font "Ver resumen" at bounding box center [110, 131] width 30 height 6
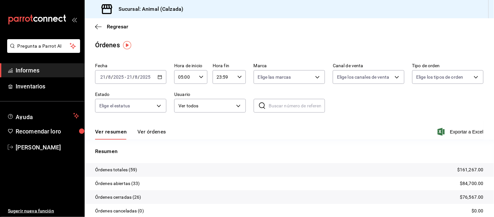
click at [144, 129] on font "Ver órdenes" at bounding box center [151, 131] width 29 height 6
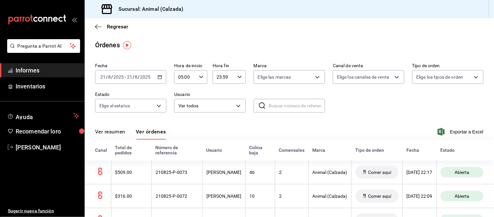
click at [124, 134] on font "Ver resumen" at bounding box center [110, 131] width 30 height 6
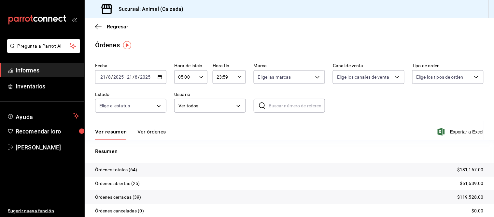
click at [155, 134] on font "Ver órdenes" at bounding box center [151, 131] width 29 height 6
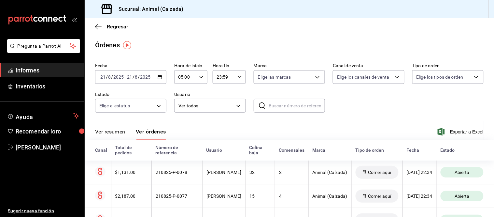
click at [112, 131] on font "Ver resumen" at bounding box center [110, 131] width 30 height 6
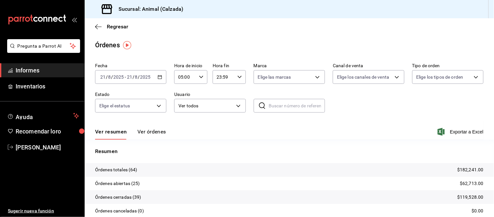
click at [141, 131] on font "Ver órdenes" at bounding box center [151, 131] width 29 height 6
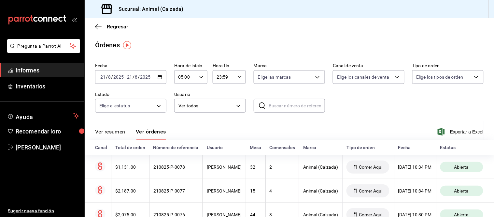
click at [115, 132] on font "Ver resumen" at bounding box center [110, 131] width 30 height 6
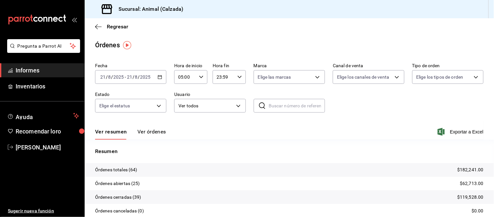
click at [141, 134] on font "Ver órdenes" at bounding box center [151, 131] width 29 height 6
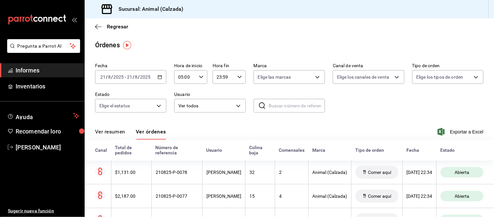
click at [117, 132] on font "Ver resumen" at bounding box center [110, 131] width 30 height 6
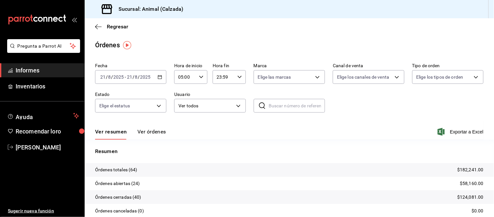
click at [147, 131] on font "Ver órdenes" at bounding box center [151, 131] width 29 height 6
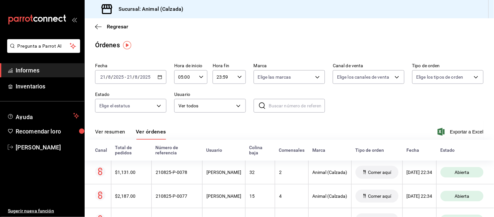
drag, startPoint x: 111, startPoint y: 133, endPoint x: 110, endPoint y: 128, distance: 4.7
click at [111, 133] on font "Ver resumen" at bounding box center [110, 131] width 30 height 6
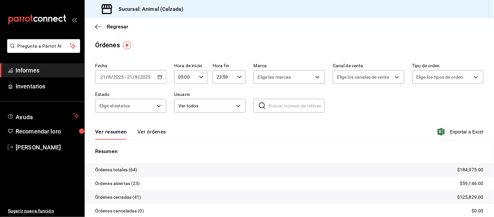
click at [155, 135] on button "Ver órdenes" at bounding box center [151, 133] width 29 height 11
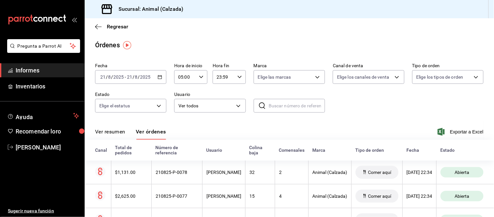
click at [109, 135] on button "Ver resumen" at bounding box center [110, 133] width 30 height 11
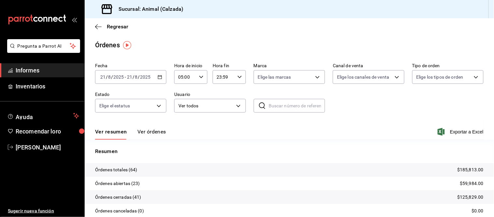
drag, startPoint x: 153, startPoint y: 136, endPoint x: 155, endPoint y: 123, distance: 12.8
click at [153, 138] on button "Ver órdenes" at bounding box center [151, 133] width 29 height 11
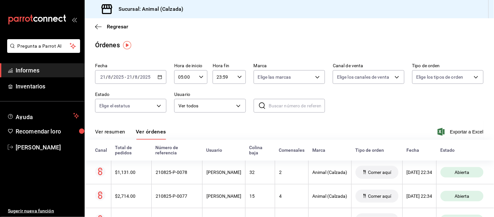
click at [127, 134] on div "Ver resumen Ver órdenes" at bounding box center [130, 133] width 71 height 11
click at [117, 131] on font "Ver resumen" at bounding box center [110, 131] width 30 height 6
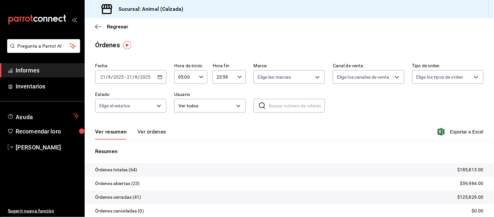
click at [145, 130] on font "Ver órdenes" at bounding box center [151, 131] width 29 height 6
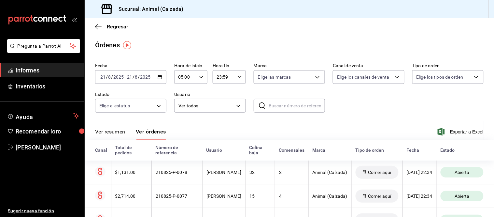
click at [108, 130] on font "Ver resumen" at bounding box center [110, 131] width 30 height 6
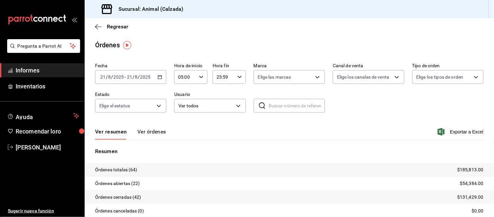
click at [149, 133] on font "Ver órdenes" at bounding box center [151, 131] width 29 height 6
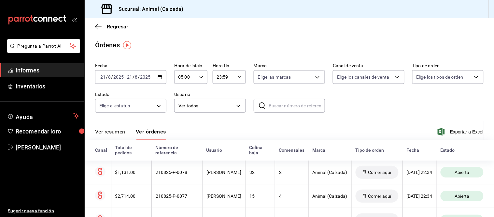
click at [111, 136] on button "Ver resumen" at bounding box center [110, 133] width 30 height 11
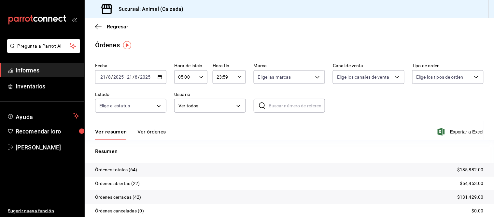
click at [152, 131] on font "Ver órdenes" at bounding box center [151, 131] width 29 height 6
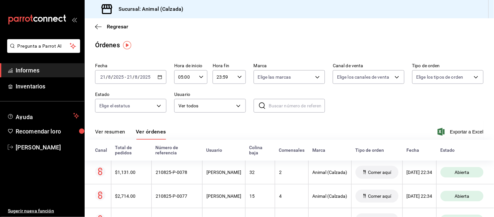
click at [120, 132] on font "Ver resumen" at bounding box center [110, 131] width 30 height 6
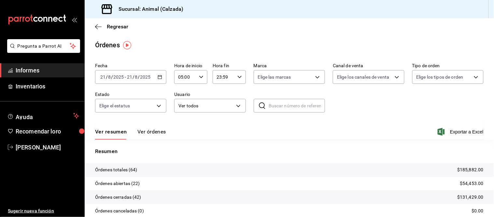
click at [156, 132] on font "Ver órdenes" at bounding box center [151, 131] width 29 height 6
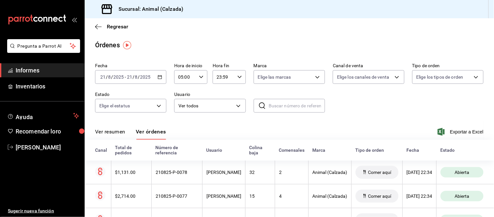
click at [110, 134] on font "Ver resumen" at bounding box center [110, 131] width 30 height 6
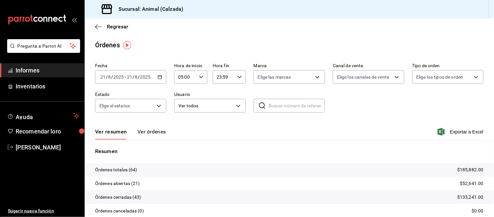
click at [154, 133] on font "Ver órdenes" at bounding box center [151, 131] width 29 height 6
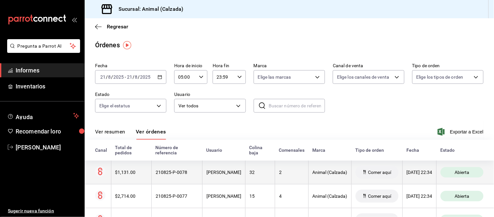
click at [233, 171] on div "[PERSON_NAME]" at bounding box center [223, 171] width 35 height 5
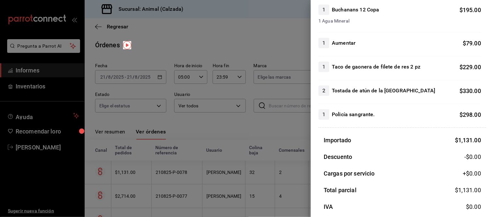
scroll to position [108, 0]
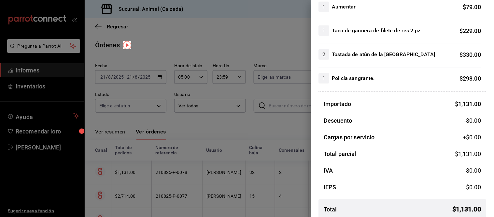
click at [290, 178] on div at bounding box center [247, 108] width 494 height 217
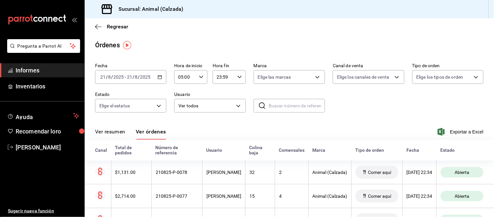
click at [120, 132] on font "Ver resumen" at bounding box center [110, 131] width 30 height 6
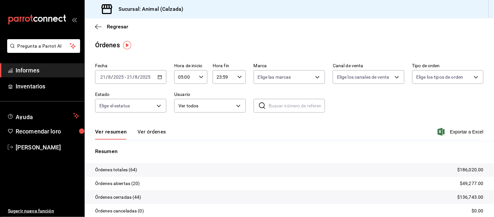
click at [148, 132] on font "Ver órdenes" at bounding box center [151, 131] width 29 height 6
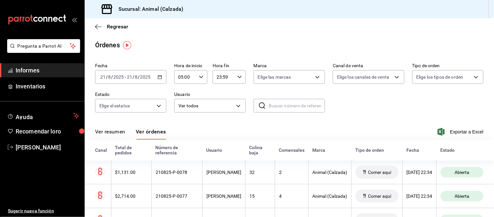
click at [120, 132] on font "Ver resumen" at bounding box center [110, 131] width 30 height 6
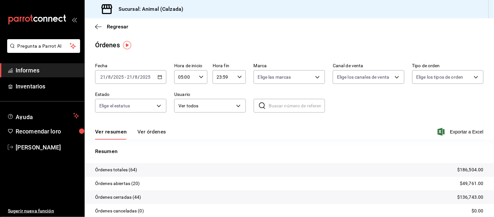
click at [148, 129] on font "Ver órdenes" at bounding box center [151, 131] width 29 height 6
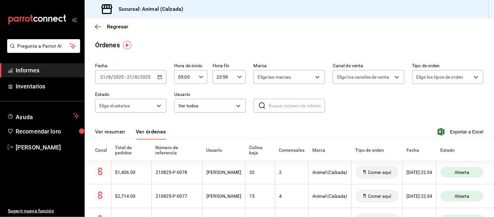
click at [120, 133] on font "Ver resumen" at bounding box center [110, 131] width 30 height 6
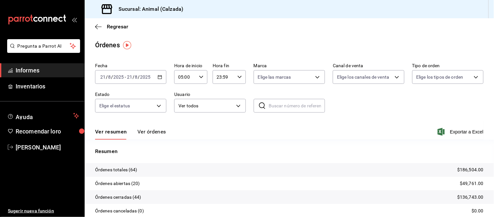
click at [155, 131] on font "Ver órdenes" at bounding box center [151, 131] width 29 height 6
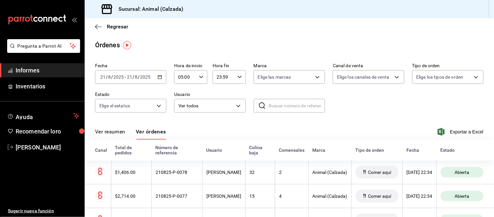
click at [109, 128] on font "Ver resumen" at bounding box center [110, 131] width 30 height 6
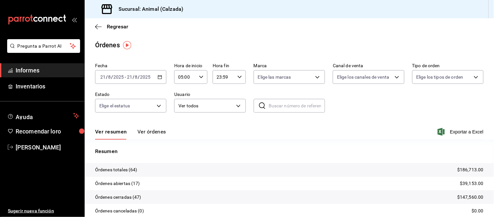
click at [148, 132] on font "Ver órdenes" at bounding box center [151, 131] width 29 height 6
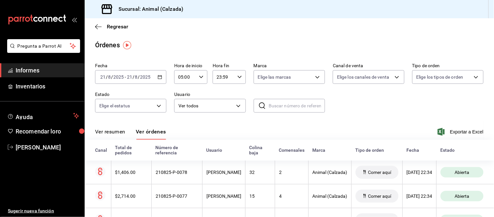
click at [123, 132] on font "Ver resumen" at bounding box center [110, 131] width 30 height 6
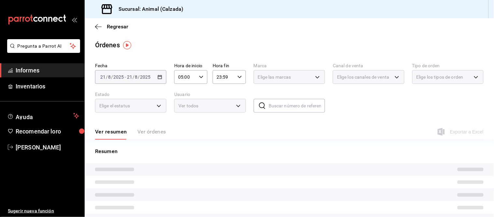
click at [148, 132] on div "Ver resumen Ver órdenes" at bounding box center [130, 133] width 71 height 11
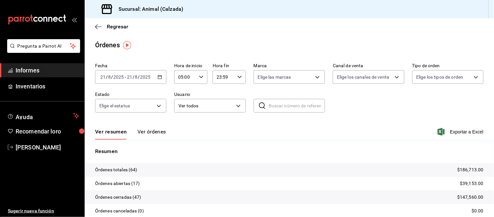
click at [148, 132] on font "Ver órdenes" at bounding box center [151, 131] width 29 height 6
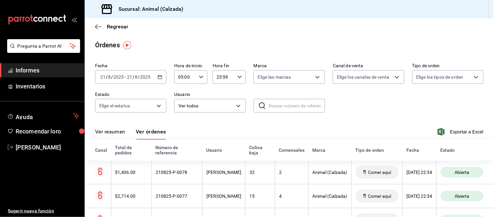
click at [125, 134] on font "Ver resumen" at bounding box center [110, 131] width 30 height 6
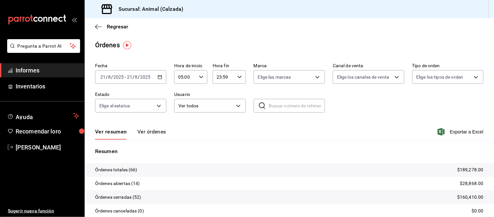
click at [153, 133] on font "Ver órdenes" at bounding box center [151, 131] width 29 height 6
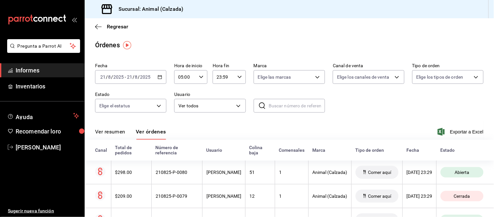
click at [121, 137] on button "Ver resumen" at bounding box center [110, 133] width 30 height 11
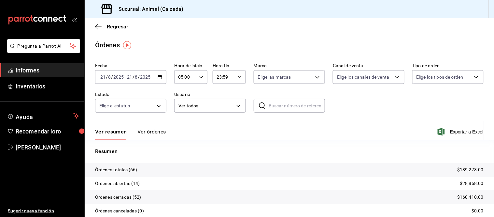
click at [151, 133] on font "Ver órdenes" at bounding box center [151, 131] width 29 height 6
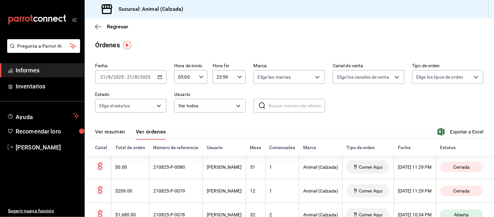
click at [113, 132] on font "Ver resumen" at bounding box center [110, 131] width 30 height 6
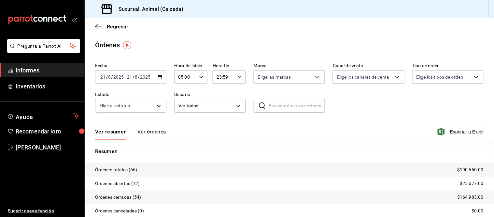
click at [143, 128] on font "Ver órdenes" at bounding box center [151, 131] width 29 height 6
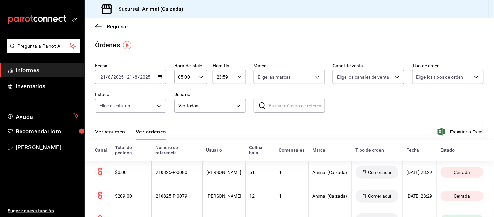
click at [118, 130] on font "Ver resumen" at bounding box center [110, 131] width 30 height 6
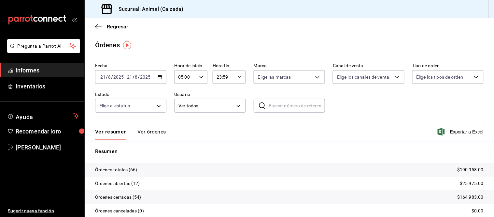
click at [157, 131] on font "Ver órdenes" at bounding box center [151, 131] width 29 height 6
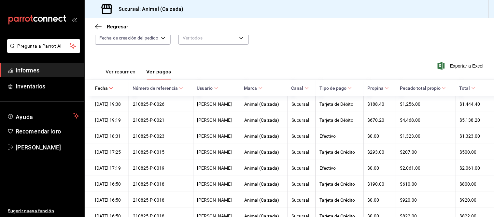
drag, startPoint x: 118, startPoint y: 73, endPoint x: 122, endPoint y: 75, distance: 4.8
click at [119, 74] on font "Ver resumen" at bounding box center [120, 71] width 30 height 6
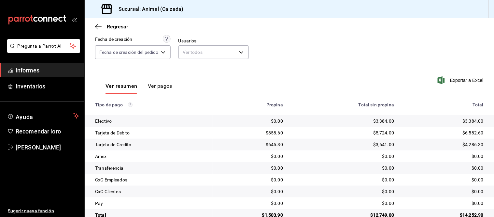
scroll to position [71, 0]
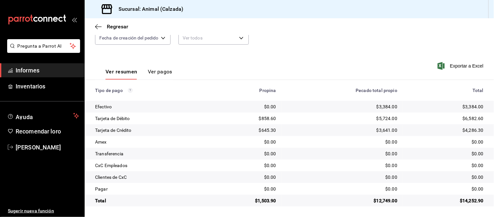
click at [164, 71] on font "Ver pagos" at bounding box center [160, 71] width 24 height 6
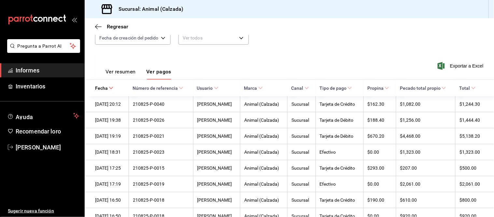
click at [132, 74] on font "Ver resumen" at bounding box center [120, 71] width 30 height 6
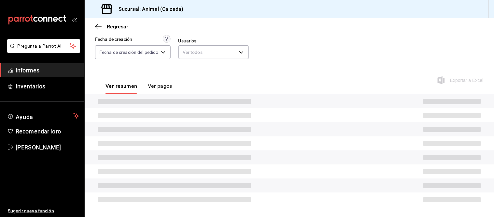
scroll to position [71, 0]
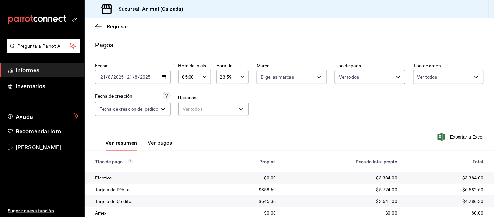
scroll to position [71, 0]
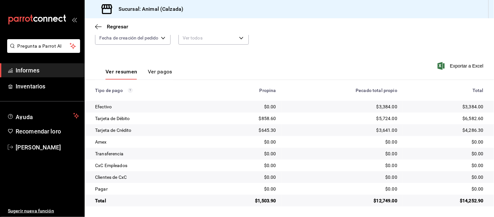
click at [155, 76] on button "Ver pagos" at bounding box center [160, 73] width 24 height 11
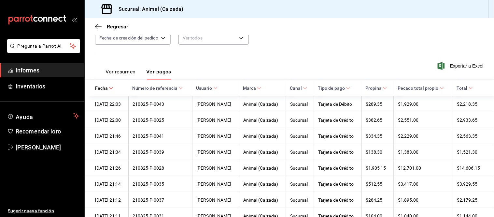
click at [135, 72] on font "Ver resumen" at bounding box center [120, 71] width 30 height 6
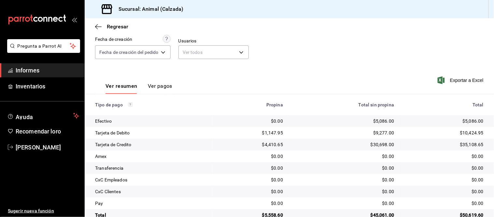
scroll to position [71, 0]
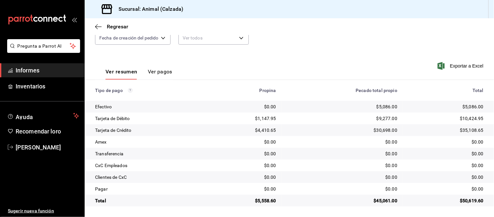
click at [160, 73] on font "Ver pagos" at bounding box center [160, 71] width 24 height 6
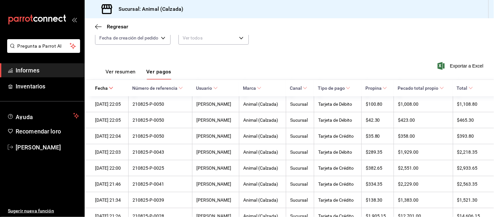
click at [124, 69] on font "Ver resumen" at bounding box center [120, 71] width 30 height 6
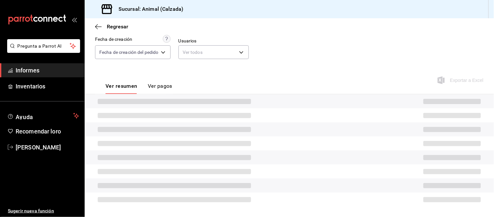
scroll to position [71, 0]
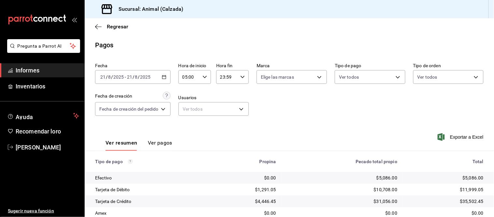
scroll to position [71, 0]
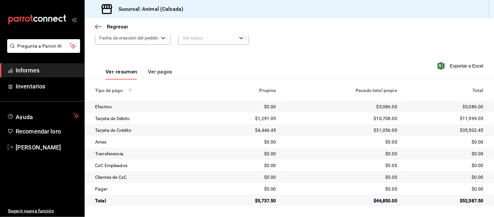
click at [162, 72] on font "Ver pagos" at bounding box center [160, 71] width 24 height 6
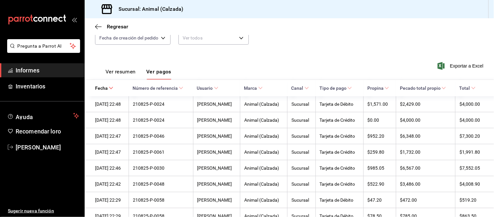
click at [130, 73] on font "Ver resumen" at bounding box center [120, 71] width 30 height 6
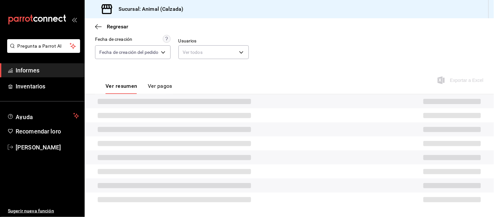
scroll to position [71, 0]
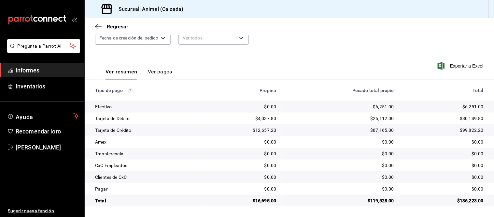
click at [155, 71] on font "Ver pagos" at bounding box center [160, 71] width 24 height 6
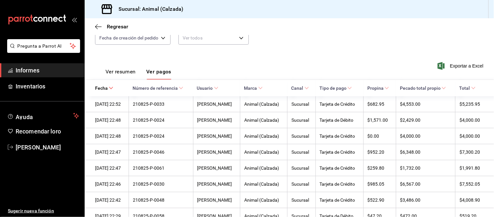
click at [119, 73] on font "Ver resumen" at bounding box center [120, 71] width 30 height 6
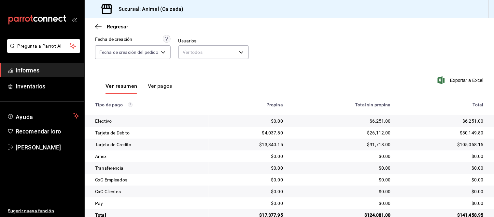
scroll to position [71, 0]
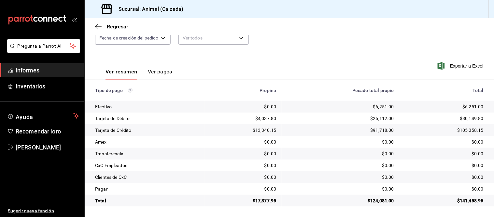
click at [160, 73] on font "Ver pagos" at bounding box center [160, 71] width 24 height 6
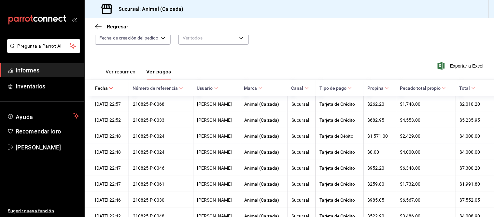
click at [126, 70] on font "Ver resumen" at bounding box center [120, 71] width 30 height 6
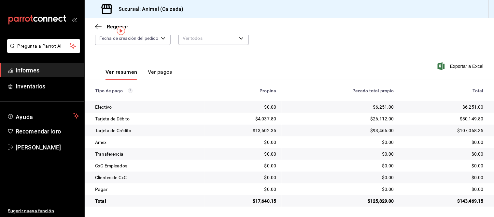
scroll to position [71, 0]
click at [155, 74] on font "Ver pagos" at bounding box center [160, 71] width 24 height 6
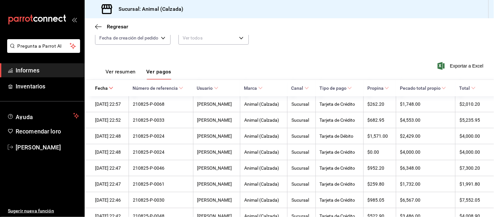
click at [131, 72] on font "Ver resumen" at bounding box center [120, 71] width 30 height 6
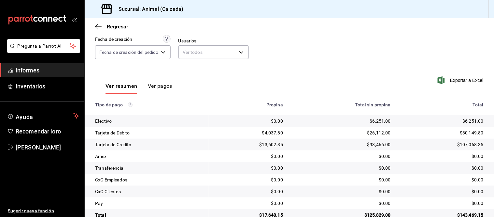
scroll to position [71, 0]
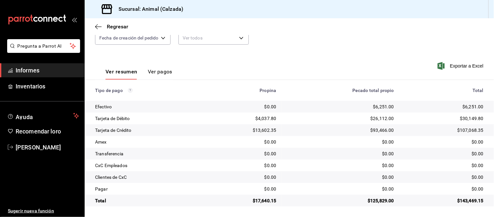
click at [156, 72] on font "Ver pagos" at bounding box center [160, 71] width 24 height 6
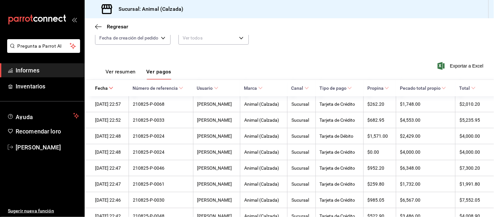
click at [130, 74] on font "Ver resumen" at bounding box center [120, 71] width 30 height 6
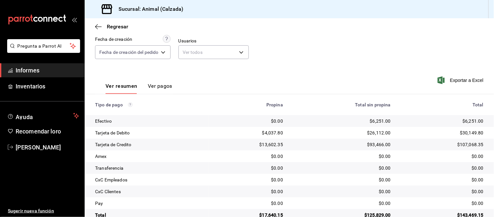
scroll to position [71, 0]
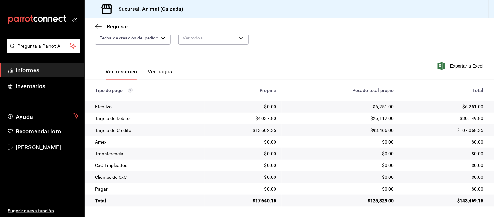
click at [158, 80] on th "Tipo de pago" at bounding box center [145, 90] width 120 height 21
click at [157, 73] on font "Ver pagos" at bounding box center [160, 71] width 24 height 6
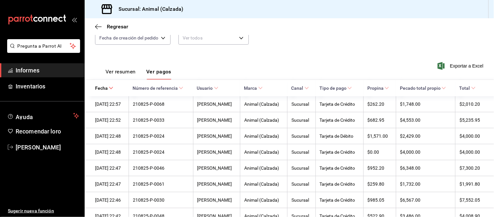
click at [128, 69] on font "Ver resumen" at bounding box center [120, 71] width 30 height 6
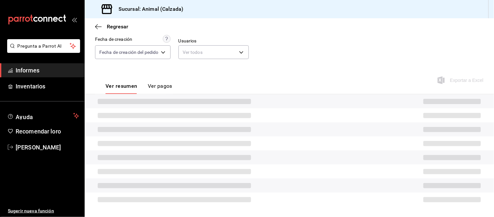
scroll to position [71, 0]
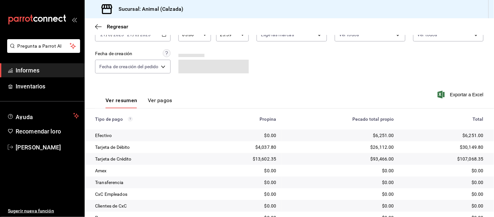
scroll to position [71, 0]
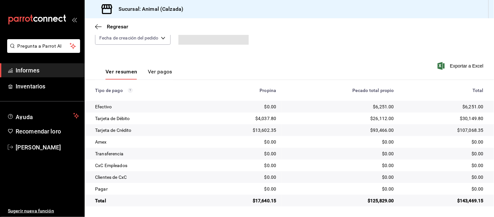
click at [158, 70] on font "Ver pagos" at bounding box center [160, 71] width 24 height 6
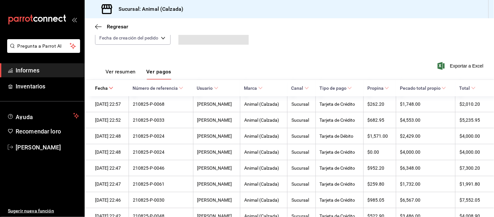
click at [138, 72] on div "Ver resumen Ver pagos" at bounding box center [138, 73] width 66 height 11
click at [130, 74] on font "Ver resumen" at bounding box center [120, 71] width 30 height 6
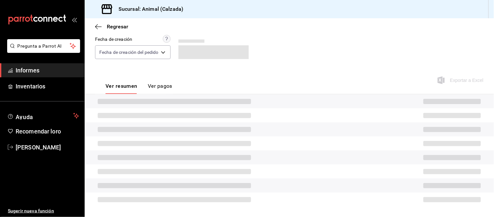
scroll to position [71, 0]
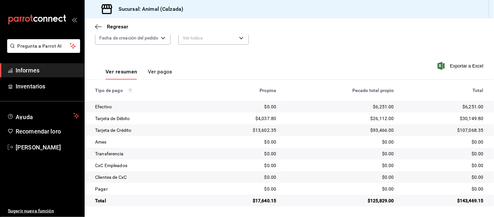
click at [157, 77] on button "Ver pagos" at bounding box center [160, 73] width 24 height 11
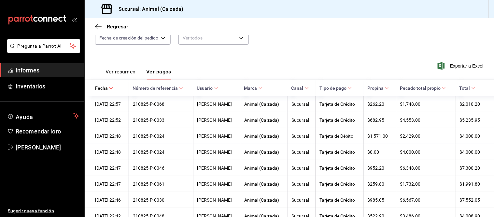
click at [128, 73] on font "Ver resumen" at bounding box center [120, 71] width 30 height 6
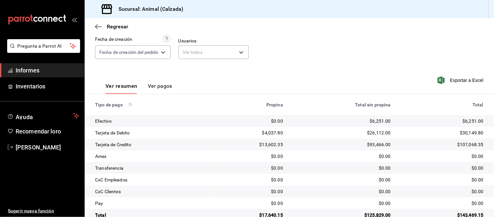
scroll to position [71, 0]
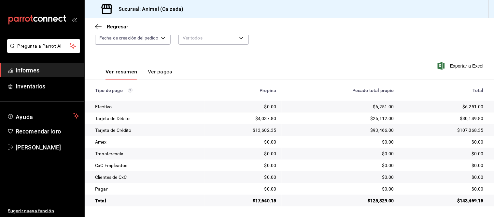
click at [157, 71] on font "Ver pagos" at bounding box center [160, 71] width 24 height 6
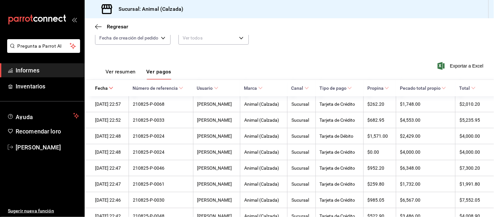
click at [127, 69] on font "Ver resumen" at bounding box center [120, 71] width 30 height 6
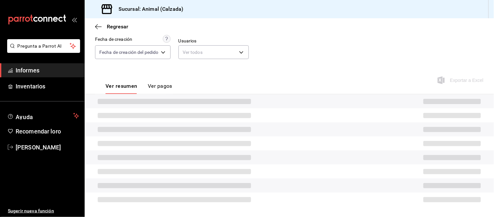
scroll to position [71, 0]
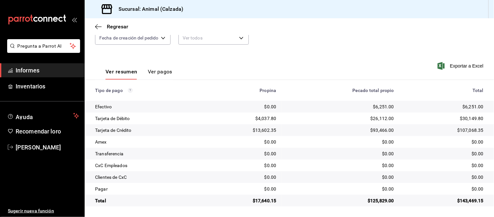
click at [164, 70] on font "Ver pagos" at bounding box center [160, 71] width 24 height 6
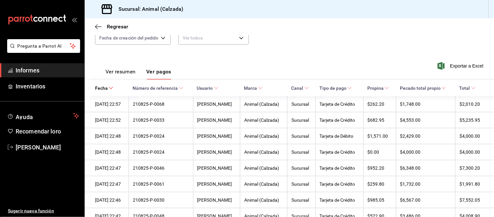
click at [121, 72] on font "Ver resumen" at bounding box center [120, 71] width 30 height 6
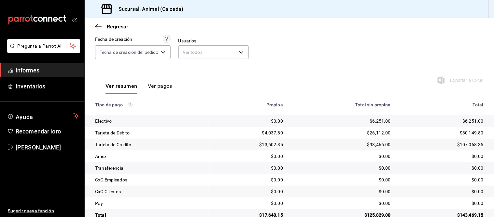
scroll to position [71, 0]
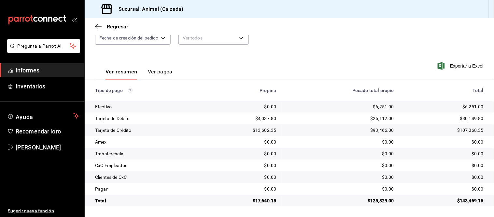
click at [170, 71] on font "Ver pagos" at bounding box center [160, 71] width 24 height 6
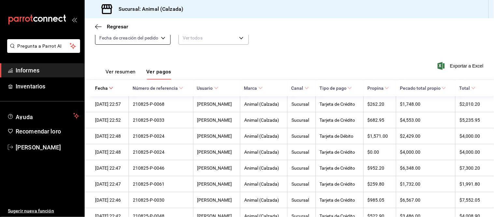
drag, startPoint x: 132, startPoint y: 68, endPoint x: 127, endPoint y: 59, distance: 9.9
click at [132, 68] on font "Ver resumen" at bounding box center [120, 71] width 30 height 7
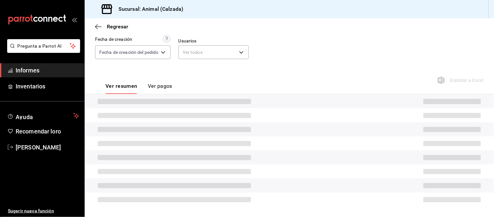
scroll to position [71, 0]
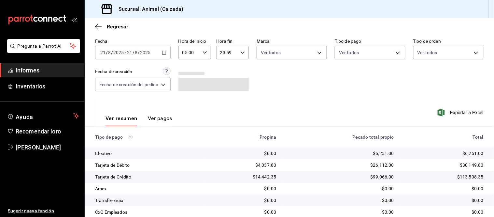
scroll to position [71, 0]
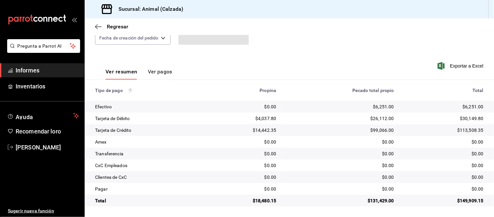
click at [165, 69] on font "Ver pagos" at bounding box center [160, 71] width 24 height 6
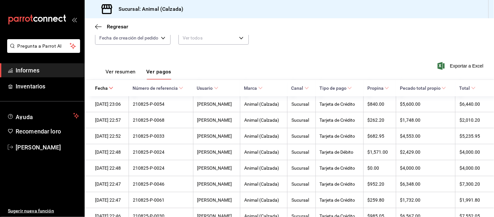
click at [127, 74] on font "Ver resumen" at bounding box center [120, 71] width 30 height 6
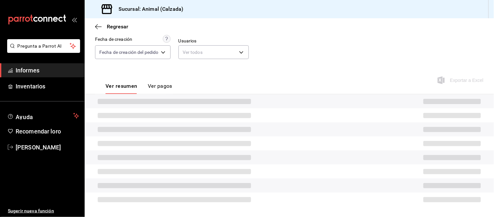
scroll to position [71, 0]
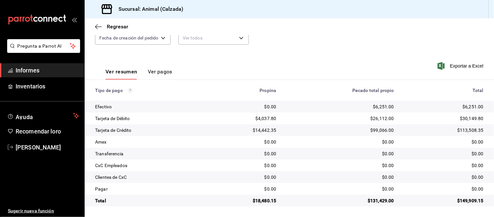
click at [155, 70] on font "Ver pagos" at bounding box center [160, 71] width 24 height 6
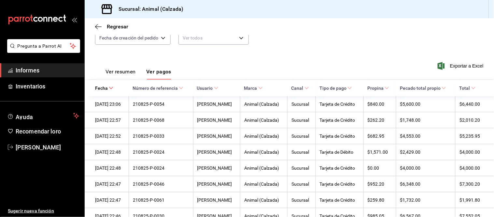
click at [131, 74] on font "Ver resumen" at bounding box center [120, 71] width 30 height 6
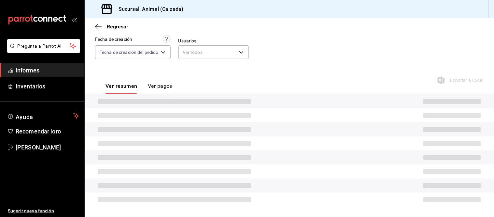
scroll to position [71, 0]
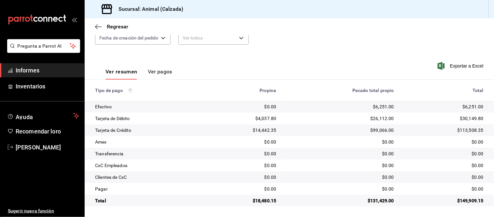
drag, startPoint x: 155, startPoint y: 73, endPoint x: 153, endPoint y: 63, distance: 9.9
click at [155, 73] on font "Ver pagos" at bounding box center [160, 71] width 24 height 6
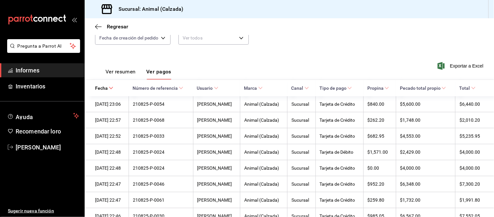
click at [128, 73] on font "Ver resumen" at bounding box center [120, 71] width 30 height 6
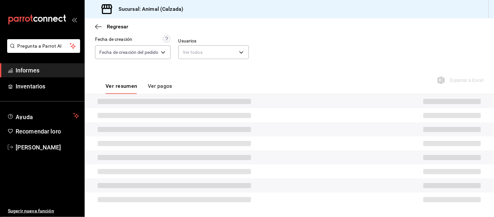
scroll to position [71, 0]
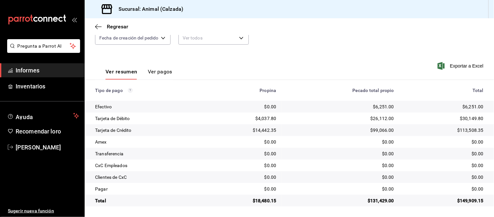
click at [168, 72] on font "Ver pagos" at bounding box center [160, 71] width 24 height 6
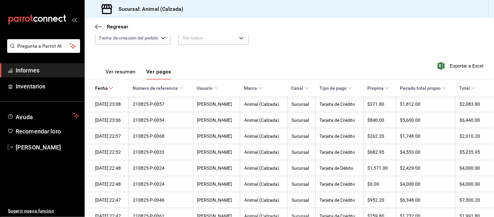
click at [119, 70] on font "Ver resumen" at bounding box center [120, 71] width 30 height 6
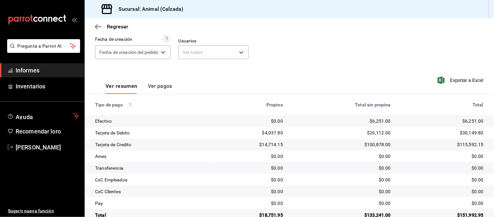
scroll to position [71, 0]
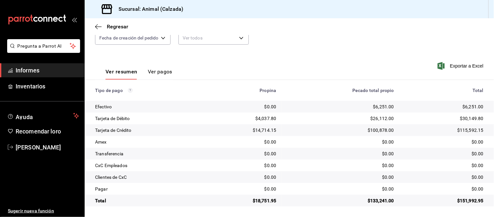
click at [160, 73] on font "Ver pagos" at bounding box center [160, 71] width 24 height 6
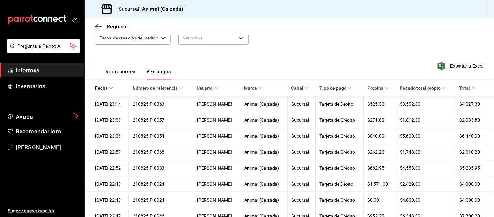
click at [126, 73] on font "Ver resumen" at bounding box center [120, 71] width 30 height 6
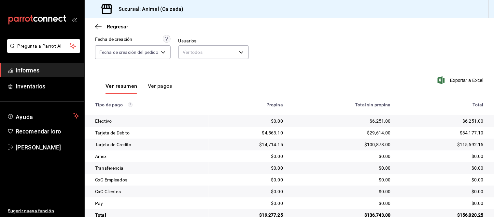
scroll to position [71, 0]
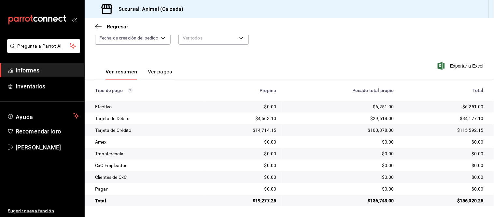
click at [151, 69] on font "Ver pagos" at bounding box center [160, 71] width 24 height 6
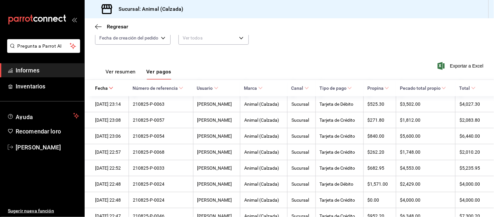
click at [129, 73] on font "Ver resumen" at bounding box center [120, 71] width 30 height 6
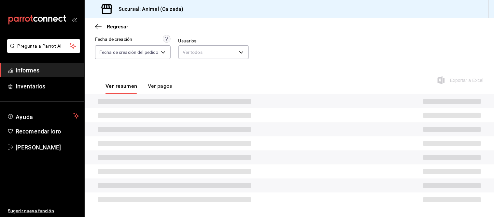
scroll to position [71, 0]
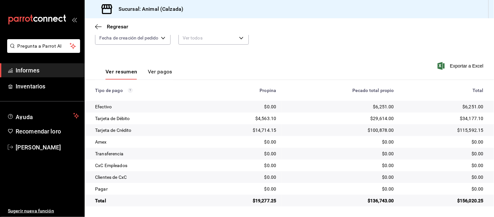
click at [155, 66] on div "Ver resumen Ver pagos" at bounding box center [133, 69] width 77 height 19
click at [154, 71] on font "Ver pagos" at bounding box center [160, 71] width 24 height 6
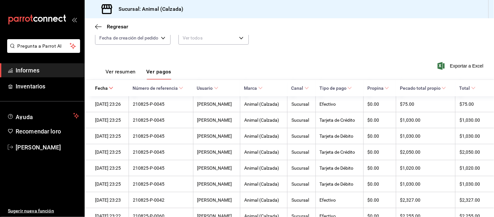
click at [125, 74] on font "Ver resumen" at bounding box center [120, 71] width 30 height 6
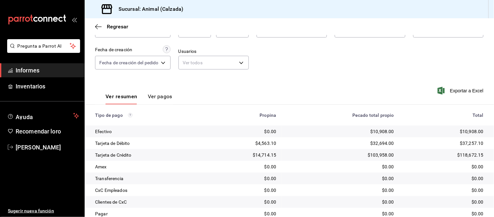
scroll to position [35, 0]
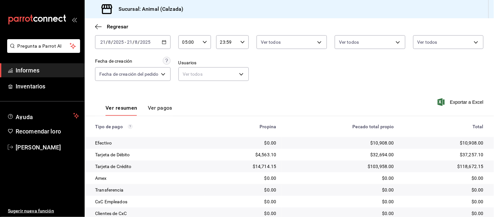
click at [165, 105] on font "Ver pagos" at bounding box center [160, 108] width 24 height 6
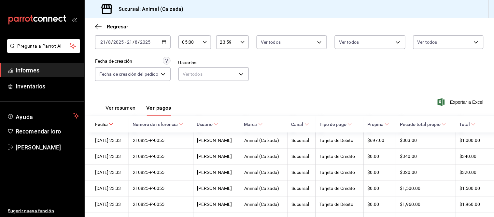
click at [134, 109] on font "Ver resumen" at bounding box center [120, 108] width 30 height 6
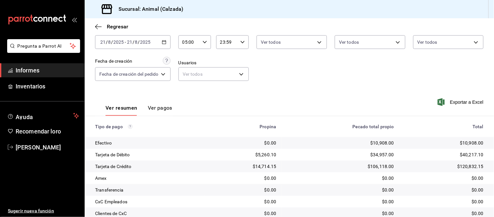
scroll to position [71, 0]
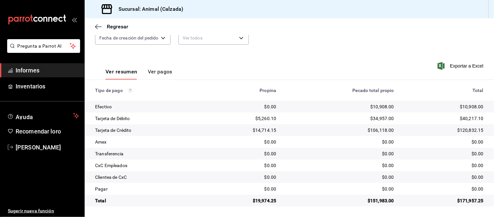
click at [152, 70] on font "Ver pagos" at bounding box center [160, 71] width 24 height 6
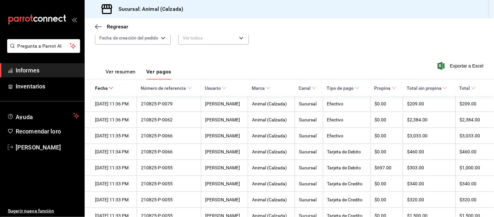
click at [126, 72] on font "Ver resumen" at bounding box center [120, 71] width 30 height 6
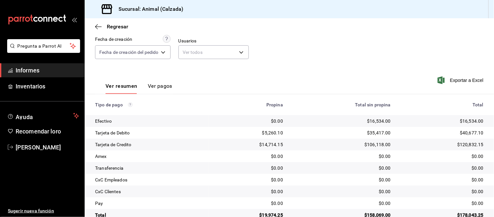
scroll to position [71, 0]
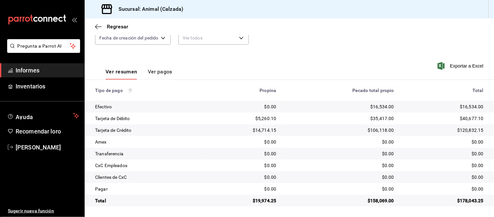
click at [105, 68] on button "Ver resumen" at bounding box center [121, 73] width 32 height 11
click at [160, 69] on font "Ver pagos" at bounding box center [160, 71] width 24 height 6
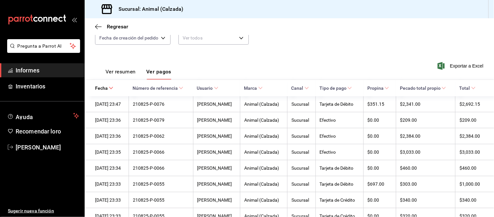
click at [125, 76] on button "Ver resumen" at bounding box center [120, 73] width 30 height 11
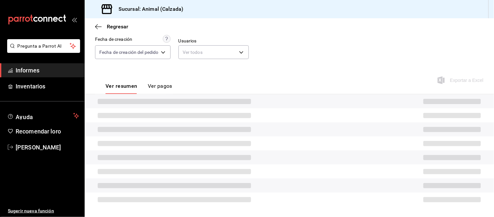
scroll to position [71, 0]
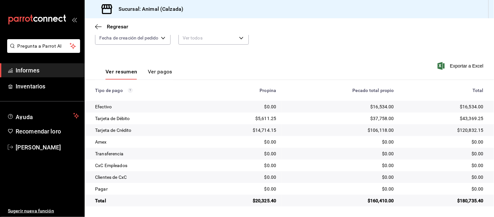
click at [166, 76] on button "Ver pagos" at bounding box center [160, 73] width 24 height 11
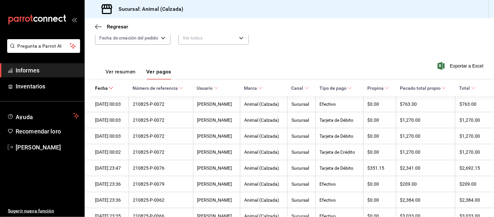
click at [132, 69] on font "Ver resumen" at bounding box center [120, 71] width 30 height 6
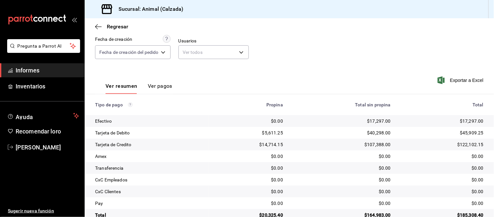
scroll to position [71, 0]
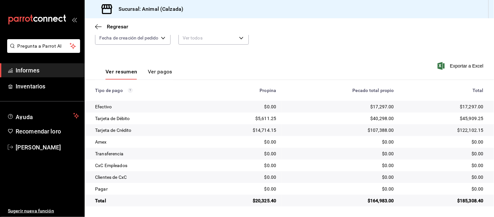
click at [164, 72] on font "Ver pagos" at bounding box center [160, 71] width 24 height 6
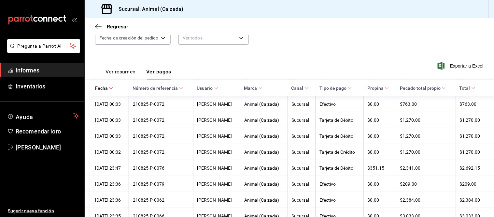
click at [126, 72] on font "Ver resumen" at bounding box center [120, 71] width 30 height 6
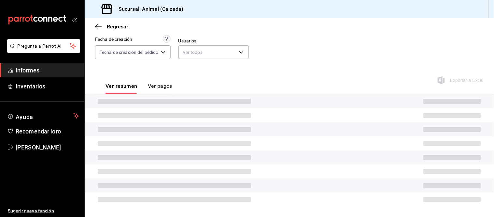
scroll to position [71, 0]
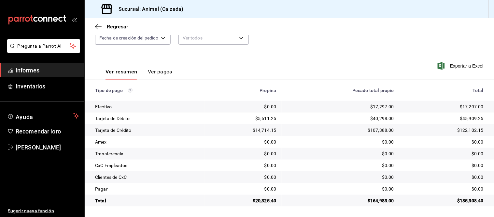
click at [158, 70] on font "Ver pagos" at bounding box center [160, 71] width 24 height 6
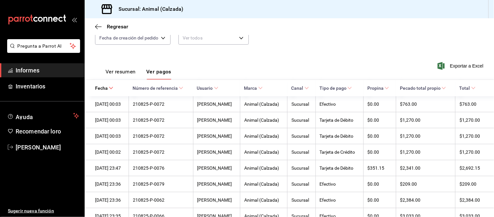
click at [128, 74] on font "Ver resumen" at bounding box center [120, 71] width 30 height 6
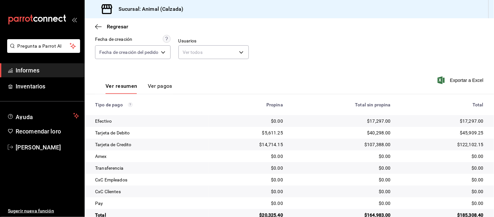
scroll to position [71, 0]
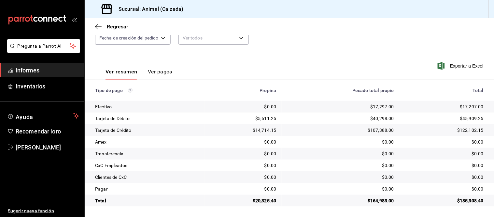
click at [165, 72] on font "Ver pagos" at bounding box center [160, 71] width 24 height 6
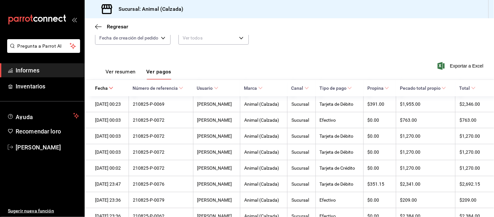
click at [124, 74] on font "Ver resumen" at bounding box center [120, 71] width 30 height 6
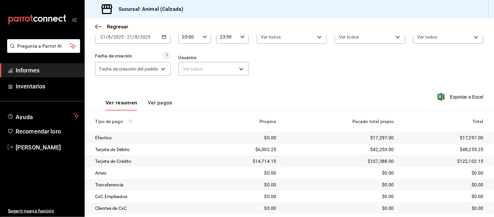
scroll to position [71, 0]
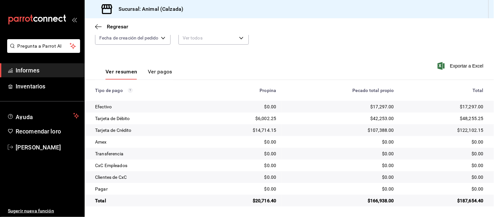
click at [163, 66] on div "Ver resumen Ver pagos" at bounding box center [133, 69] width 77 height 19
click at [162, 72] on font "Ver pagos" at bounding box center [160, 71] width 24 height 6
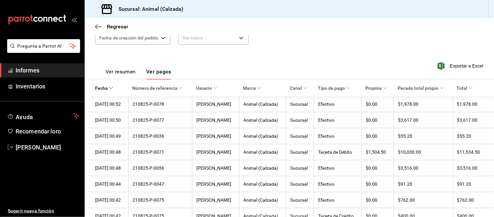
click at [132, 76] on button "Ver resumen" at bounding box center [120, 73] width 30 height 11
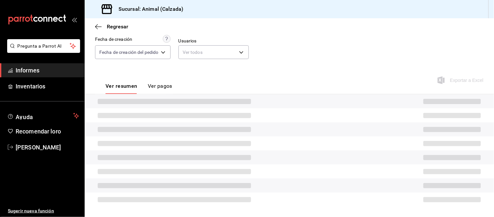
scroll to position [71, 0]
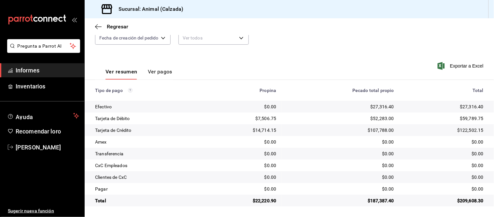
click at [157, 73] on font "Ver pagos" at bounding box center [160, 71] width 24 height 6
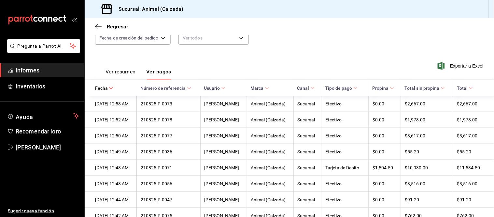
click at [130, 71] on font "Ver resumen" at bounding box center [120, 71] width 30 height 6
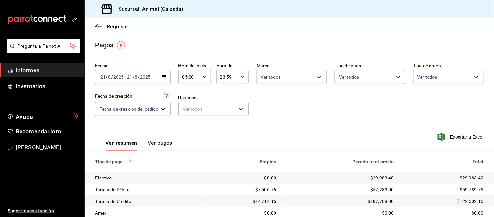
click at [166, 76] on \(Stroke\) "button" at bounding box center [164, 77] width 4 height 4
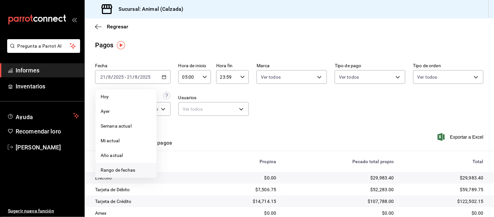
click at [134, 168] on font "Rango de fechas" at bounding box center [118, 169] width 35 height 5
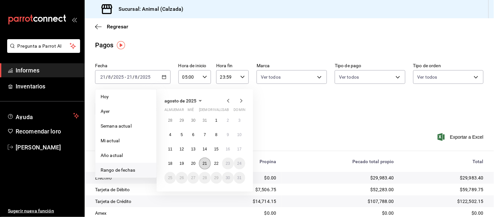
click at [207, 161] on button "21" at bounding box center [204, 163] width 11 height 12
click at [214, 163] on font "22" at bounding box center [216, 163] width 4 height 5
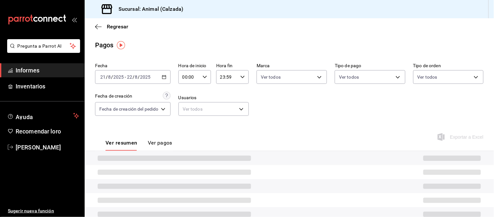
click at [204, 79] on div "00:00 Hora de inicio" at bounding box center [194, 77] width 33 height 14
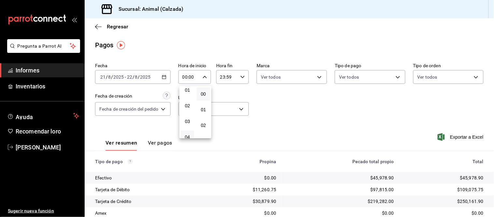
scroll to position [36, 0]
click at [190, 133] on button "05" at bounding box center [187, 135] width 13 height 13
type input "05:00"
click at [158, 144] on div at bounding box center [247, 108] width 494 height 217
click at [165, 140] on font "Ver pagos" at bounding box center [160, 142] width 24 height 6
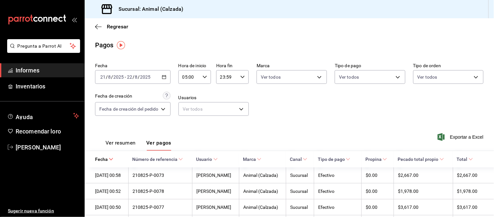
drag, startPoint x: 122, startPoint y: 142, endPoint x: 125, endPoint y: 138, distance: 4.4
click at [122, 142] on font "Ver resumen" at bounding box center [120, 142] width 30 height 6
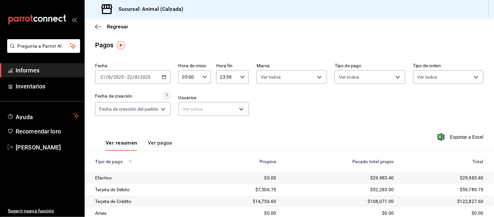
scroll to position [71, 0]
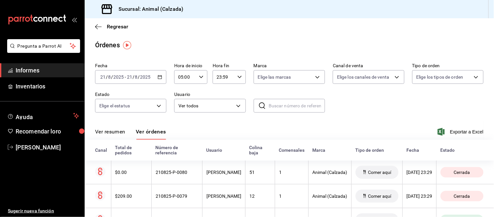
click at [117, 131] on font "Ver resumen" at bounding box center [110, 131] width 30 height 6
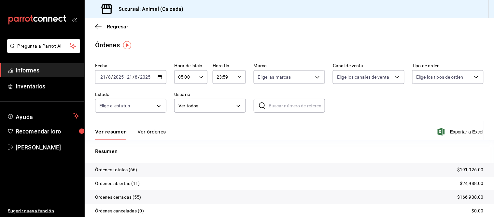
click at [147, 135] on button "Ver órdenes" at bounding box center [151, 133] width 29 height 11
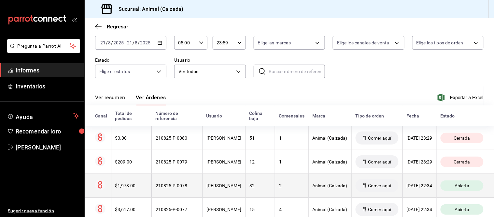
scroll to position [36, 0]
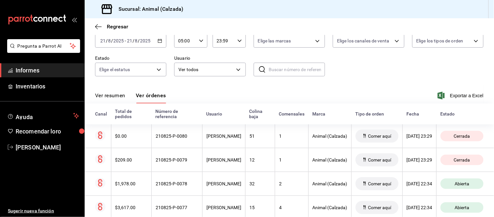
click at [126, 98] on div "Ver resumen Ver órdenes" at bounding box center [130, 97] width 71 height 11
click at [126, 99] on div "Ver resumen Ver órdenes" at bounding box center [130, 97] width 71 height 11
click at [119, 92] on font "Ver resumen" at bounding box center [110, 95] width 30 height 6
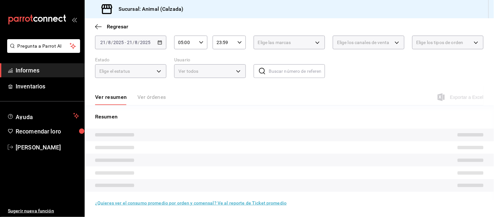
scroll to position [36, 0]
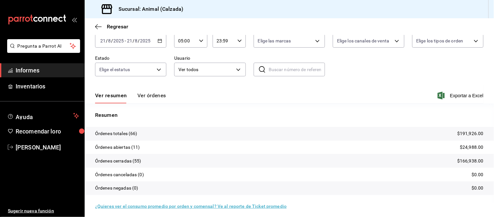
click at [155, 93] on font "Ver órdenes" at bounding box center [151, 95] width 29 height 6
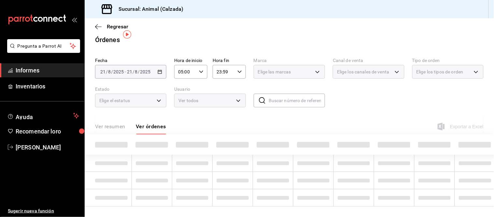
scroll to position [11, 0]
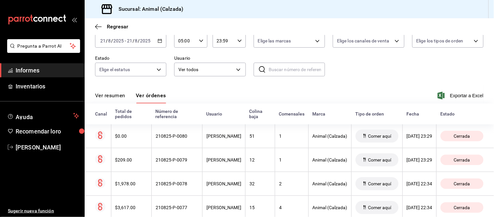
click at [123, 97] on font "Ver resumen" at bounding box center [110, 95] width 30 height 6
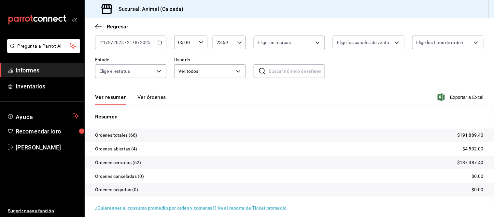
scroll to position [36, 0]
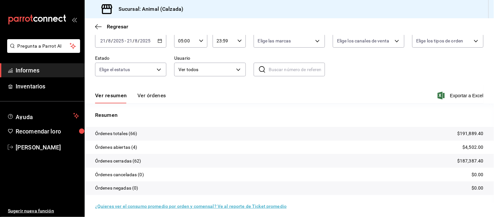
click at [147, 98] on font "Ver órdenes" at bounding box center [151, 95] width 29 height 6
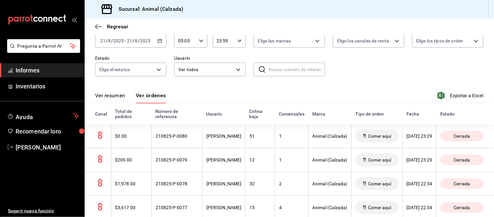
click at [121, 95] on font "Ver resumen" at bounding box center [110, 95] width 30 height 6
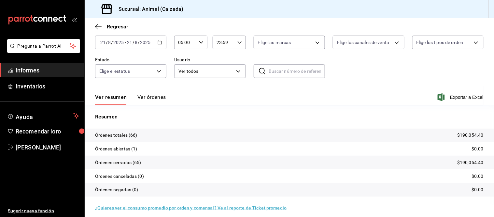
scroll to position [36, 0]
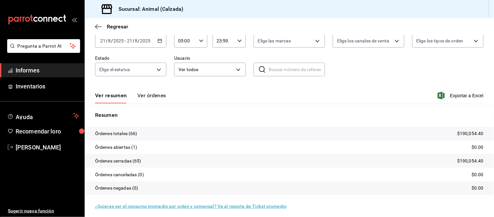
click at [157, 98] on font "Ver órdenes" at bounding box center [151, 95] width 29 height 6
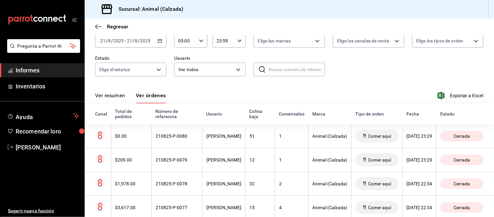
click at [120, 99] on button "Ver resumen" at bounding box center [110, 97] width 30 height 11
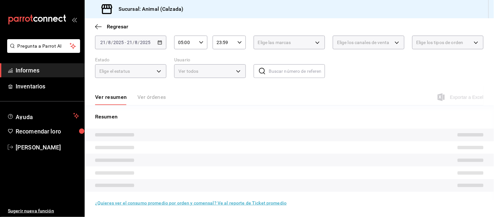
scroll to position [36, 0]
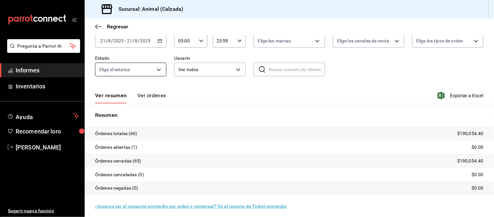
click at [145, 95] on font "Ver órdenes" at bounding box center [151, 95] width 29 height 6
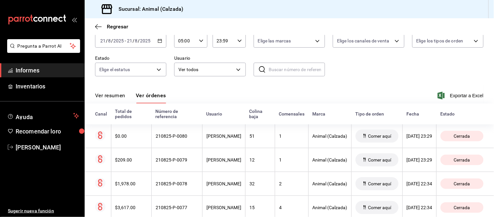
click at [118, 98] on font "Ver resumen" at bounding box center [110, 95] width 30 height 6
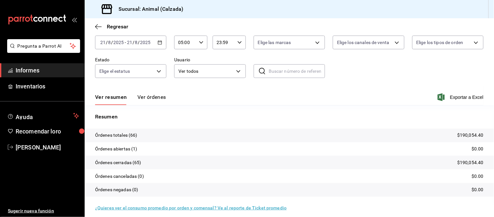
scroll to position [36, 0]
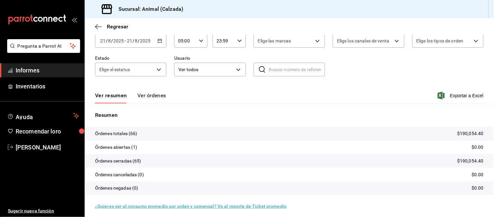
click at [156, 98] on font "Ver órdenes" at bounding box center [151, 95] width 29 height 6
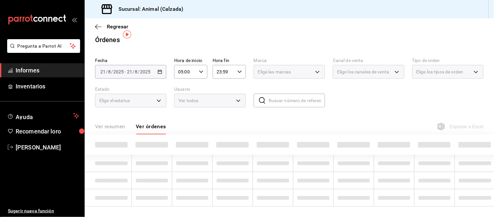
scroll to position [11, 0]
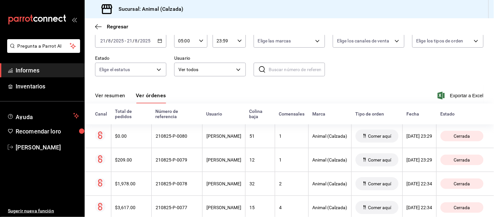
click at [115, 93] on font "Ver resumen" at bounding box center [110, 95] width 30 height 6
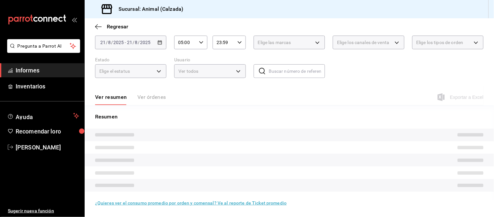
scroll to position [36, 0]
